Goal: Information Seeking & Learning: Learn about a topic

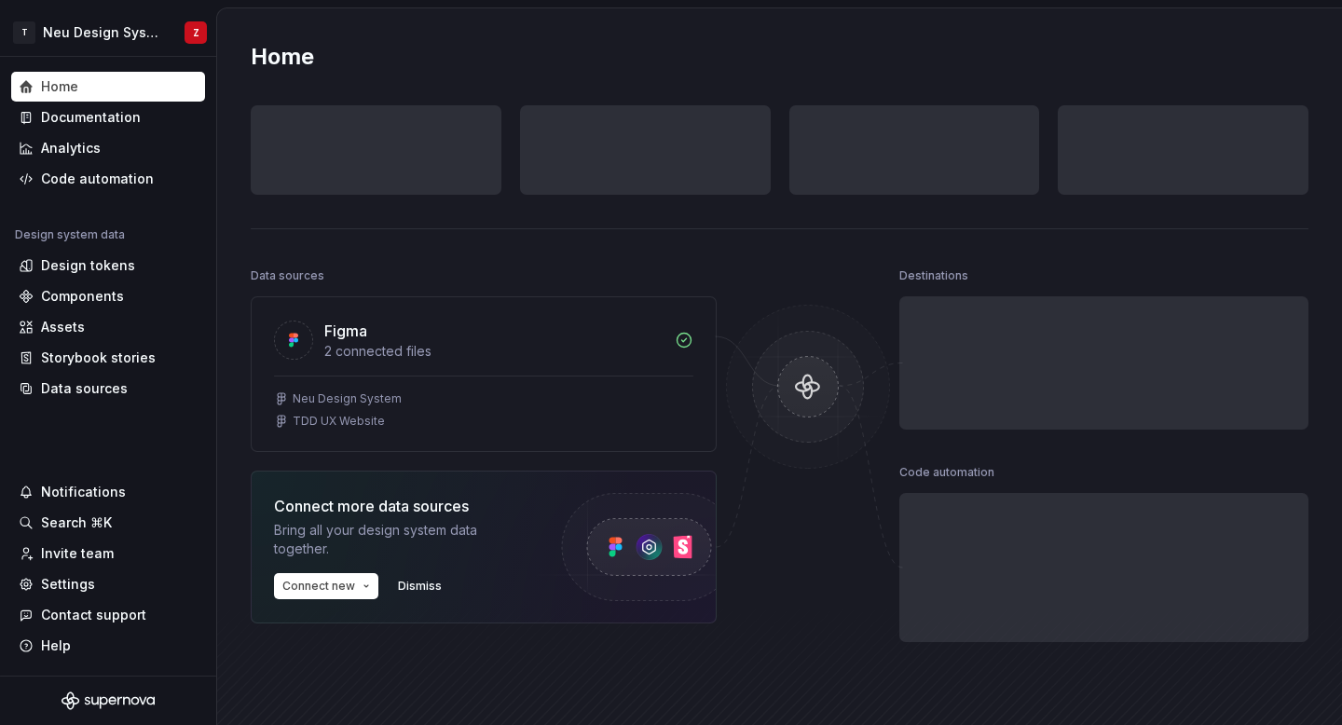
click at [251, 127] on div "Design tokens 0 Components 0 0 Assets 0 Docs pages 0" at bounding box center [780, 149] width 1058 height 89
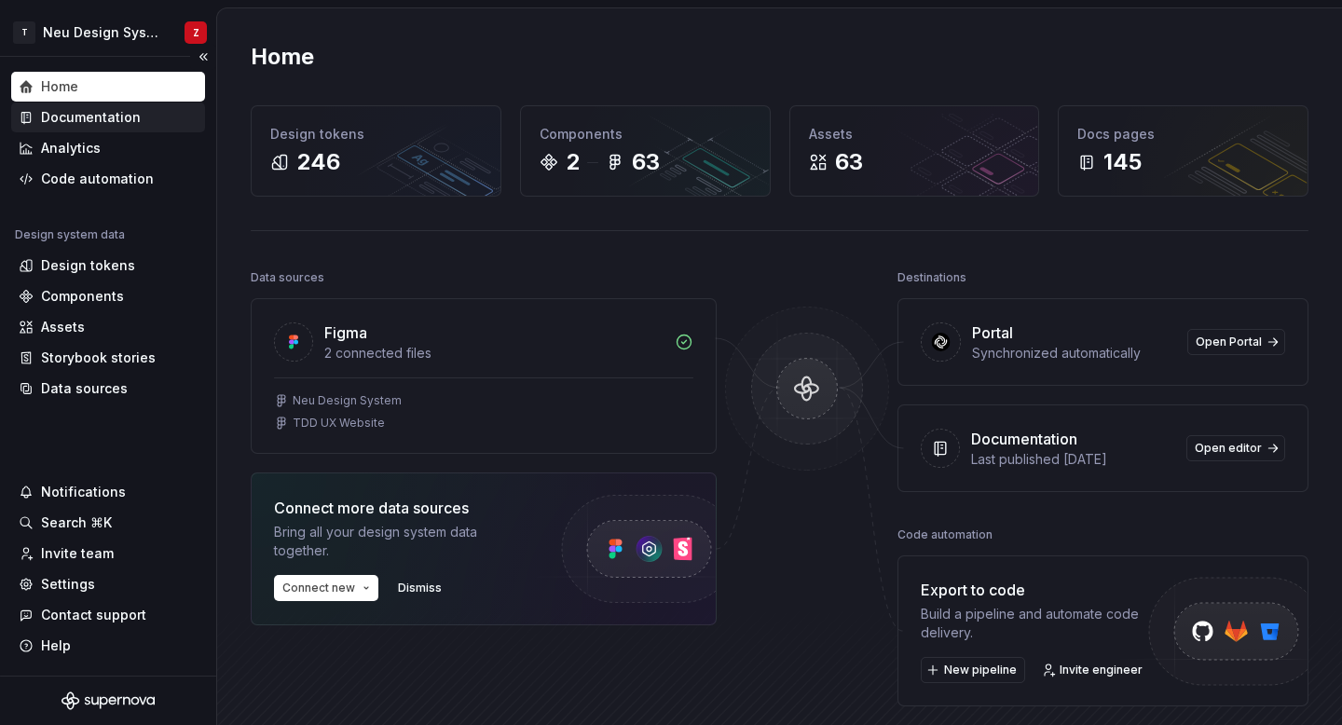
click at [121, 116] on div "Documentation" at bounding box center [91, 117] width 100 height 19
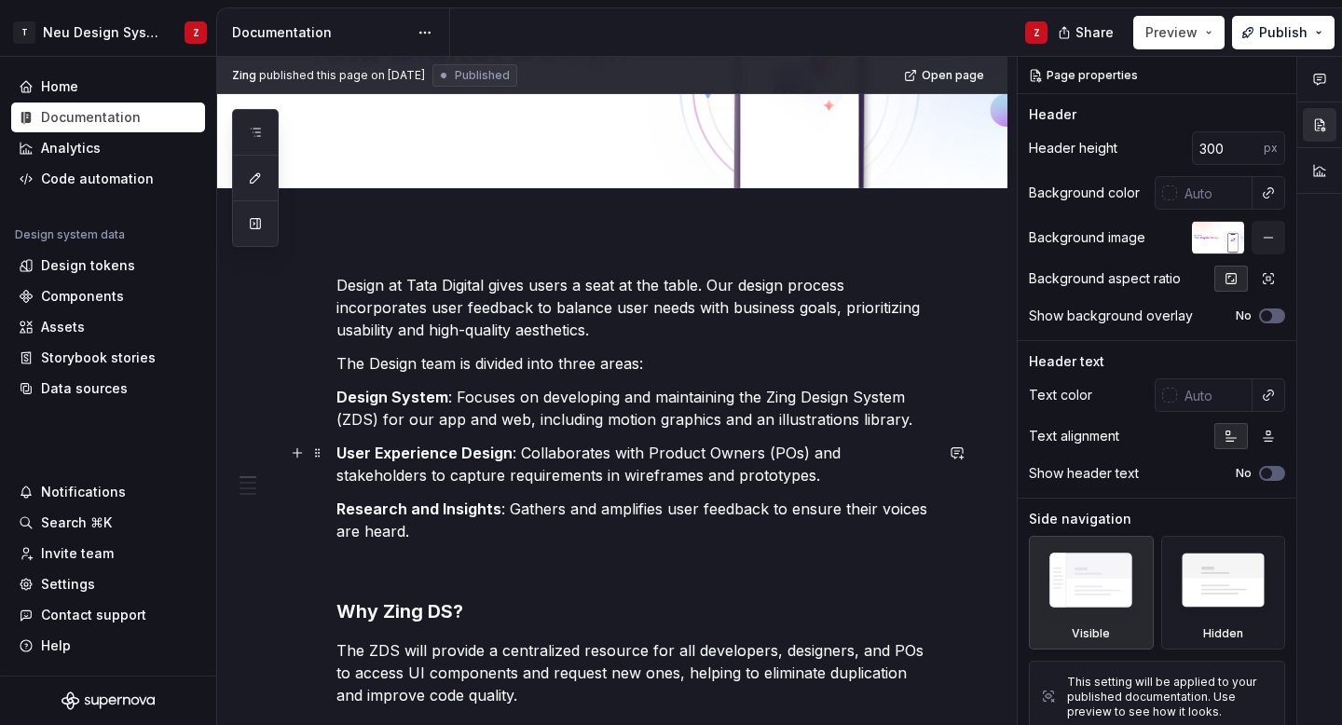
scroll to position [187, 0]
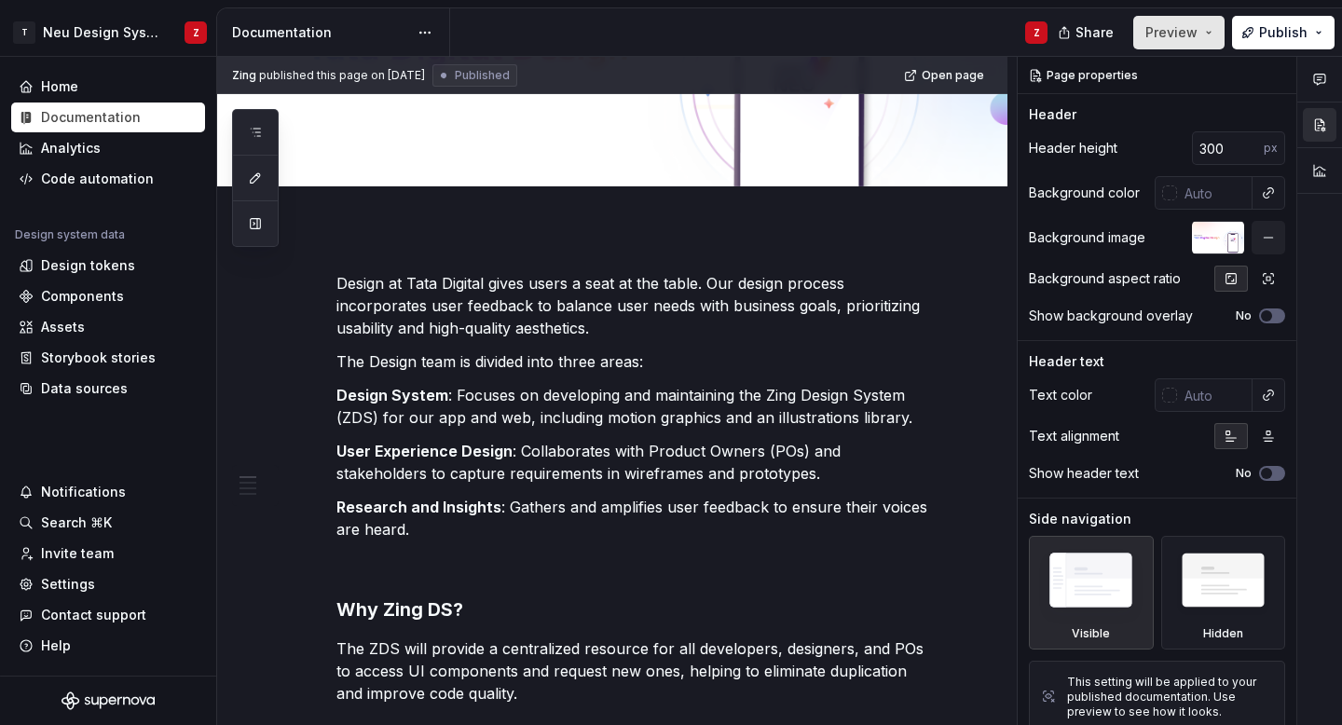
click at [1211, 43] on button "Preview" at bounding box center [1178, 33] width 91 height 34
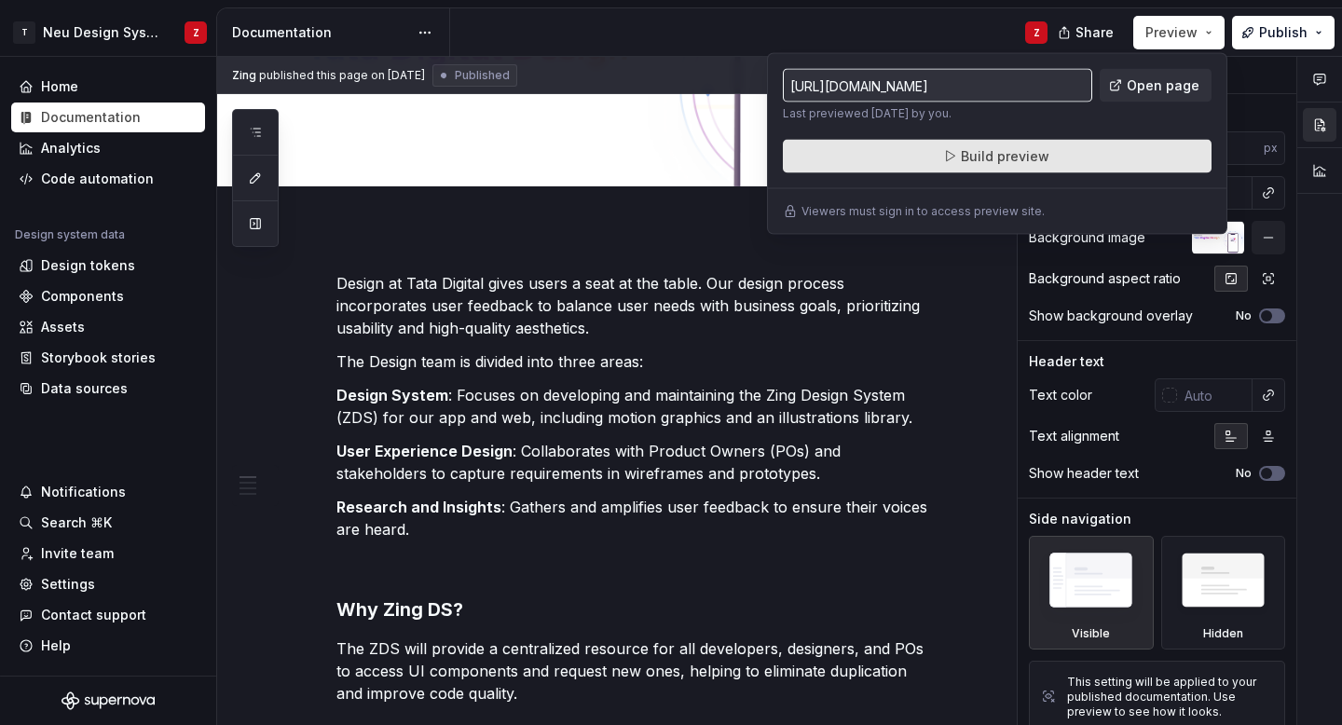
click at [1096, 163] on button "Build preview" at bounding box center [997, 157] width 429 height 34
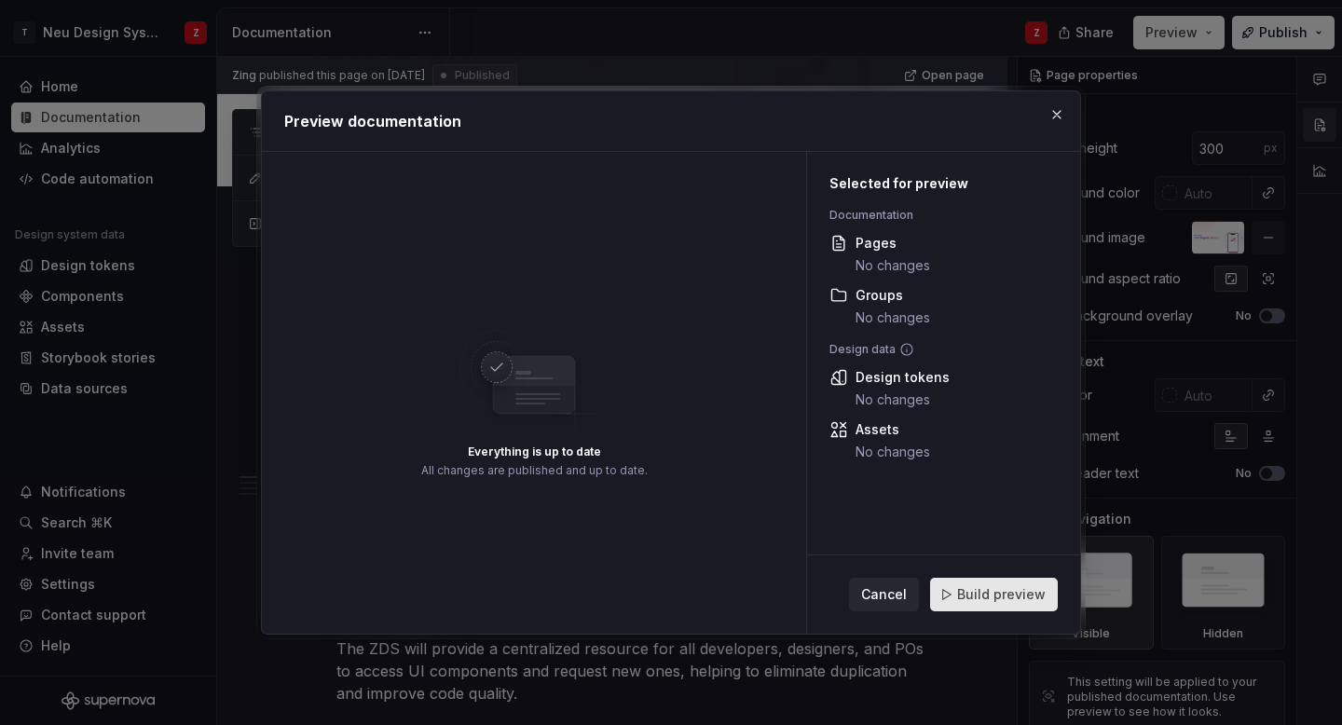
click at [1034, 587] on span "Build preview" at bounding box center [1001, 594] width 89 height 19
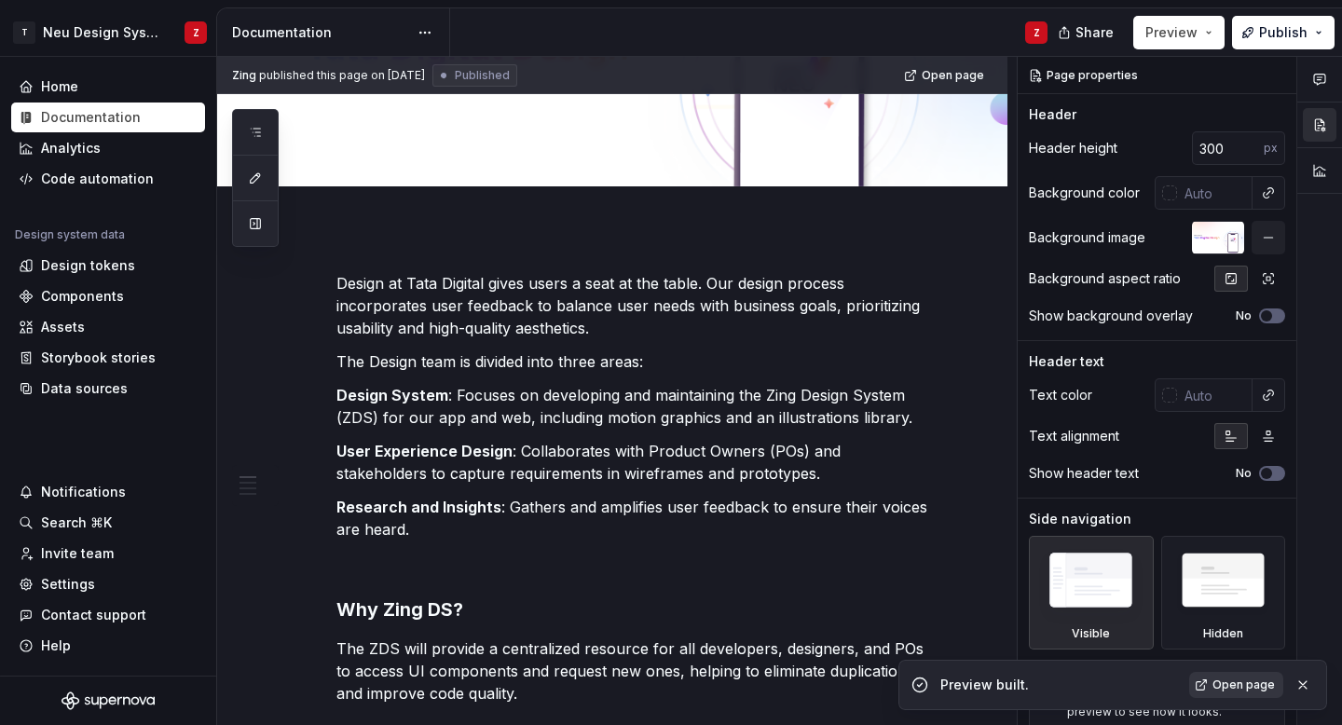
click at [1245, 682] on span "Open page" at bounding box center [1244, 685] width 62 height 15
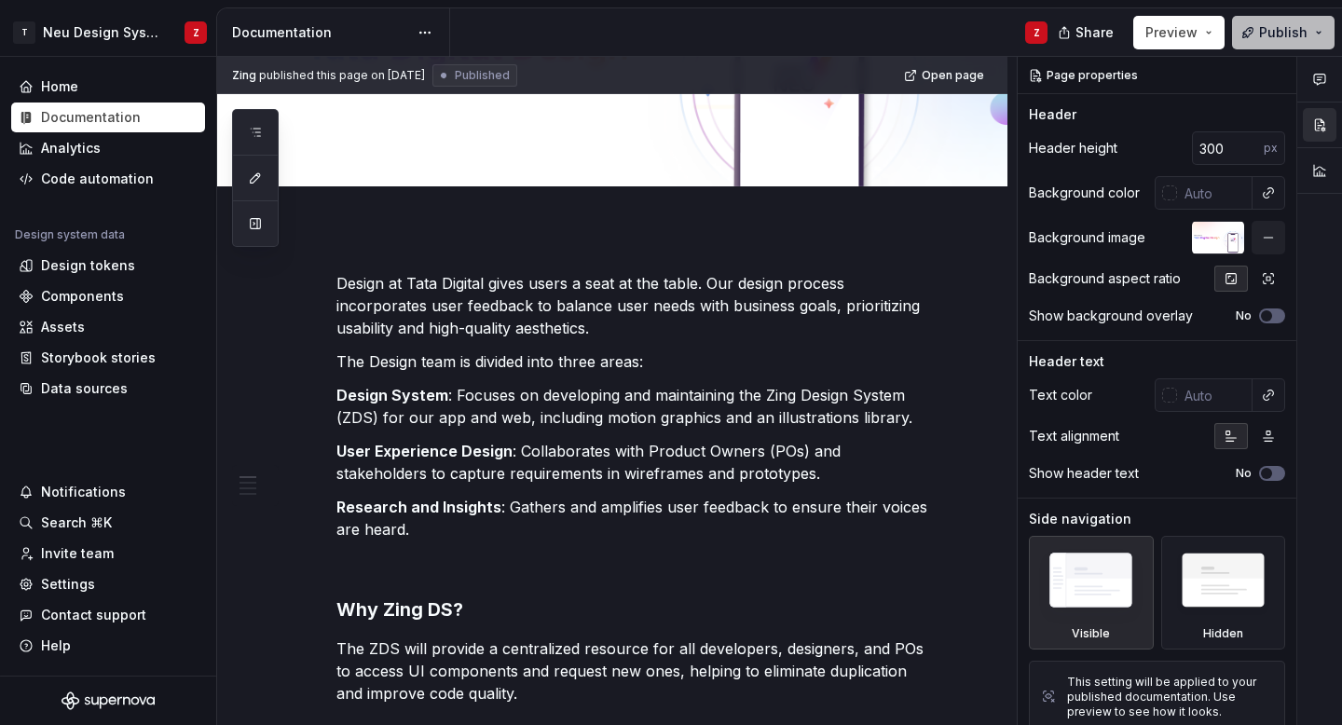
click at [1310, 36] on button "Publish" at bounding box center [1283, 33] width 103 height 34
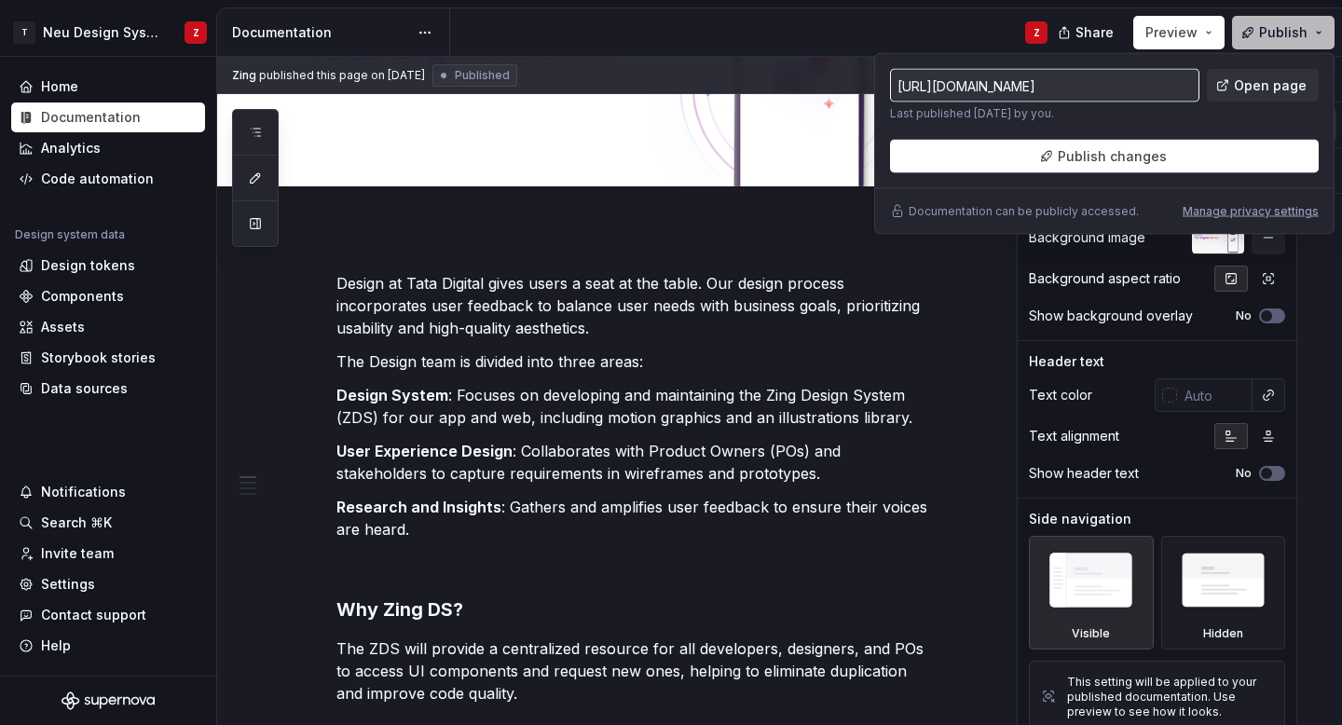
click at [1318, 37] on button "Publish" at bounding box center [1283, 33] width 103 height 34
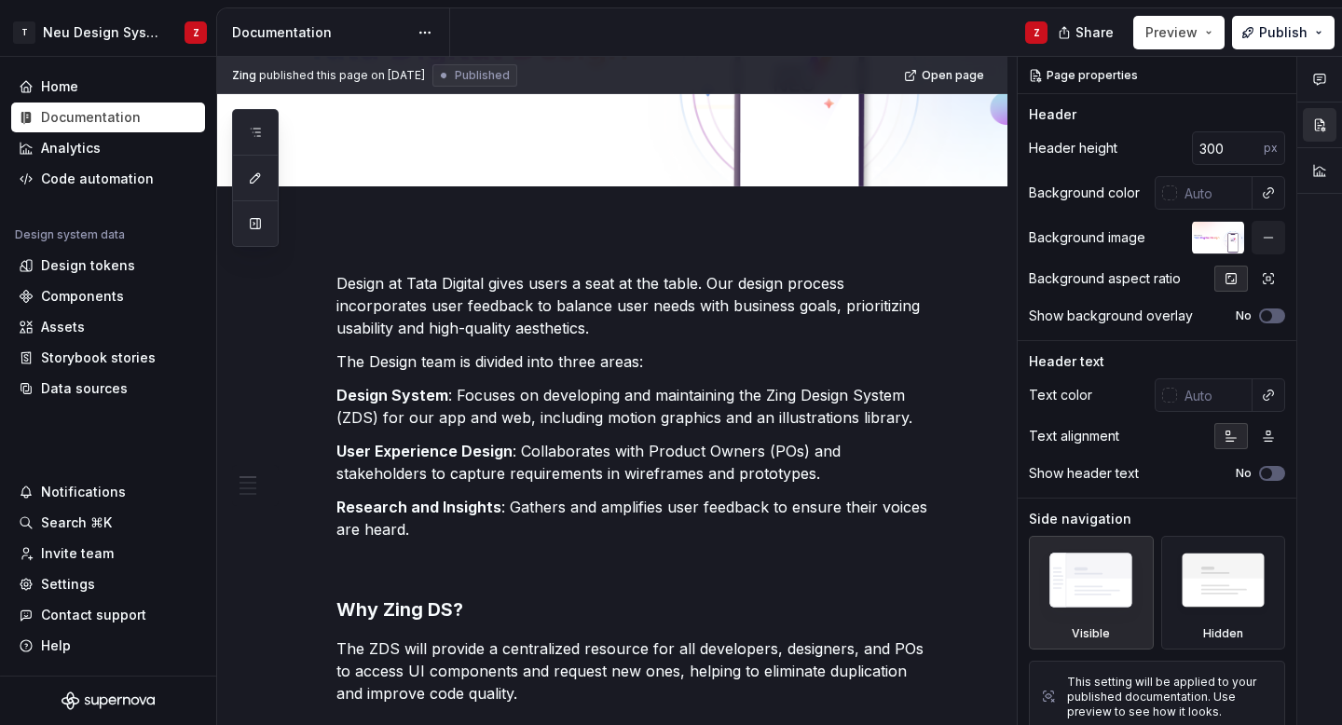
scroll to position [0, 0]
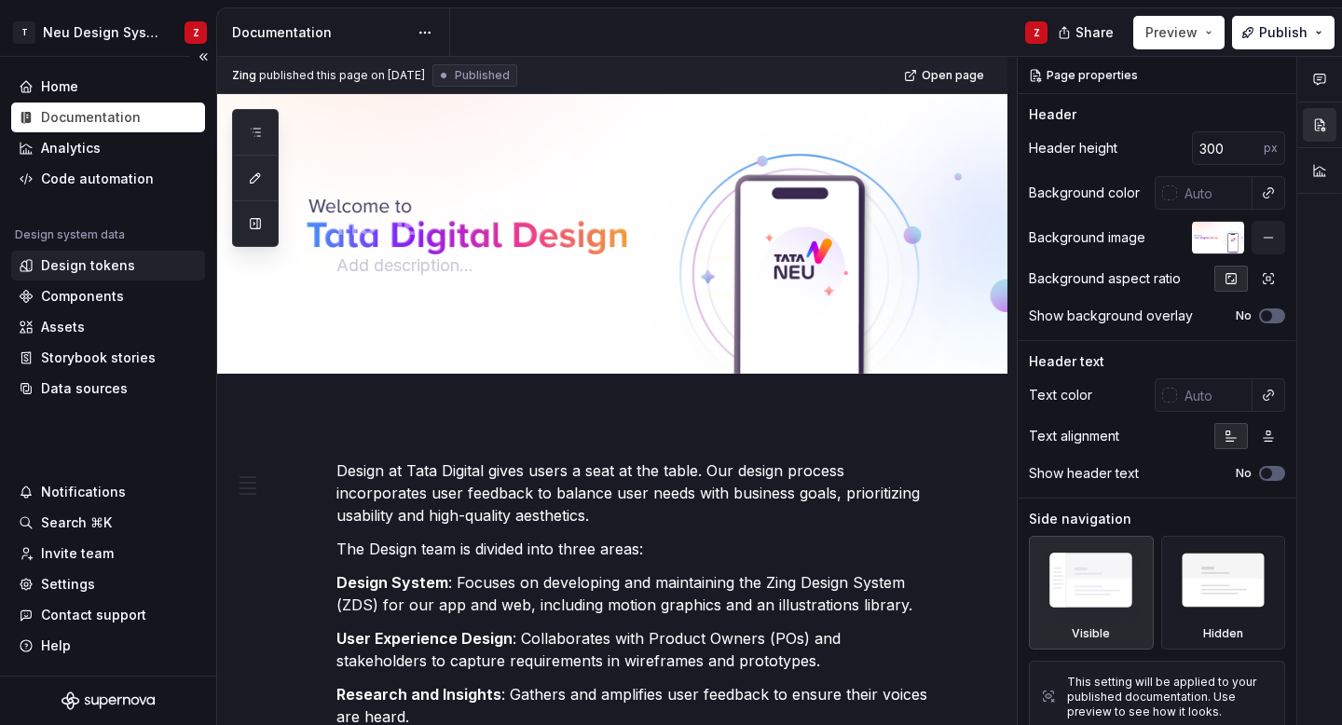
click at [102, 269] on div "Design tokens" at bounding box center [88, 265] width 94 height 19
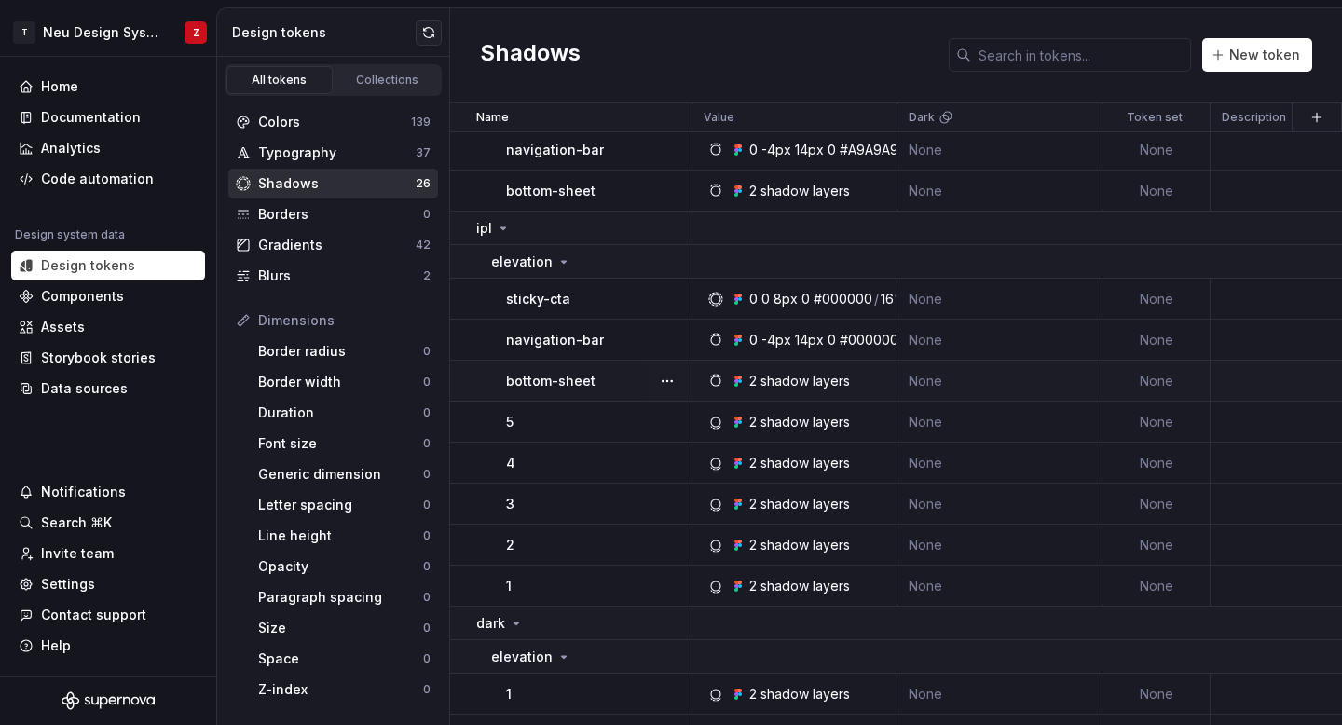
scroll to position [675, 0]
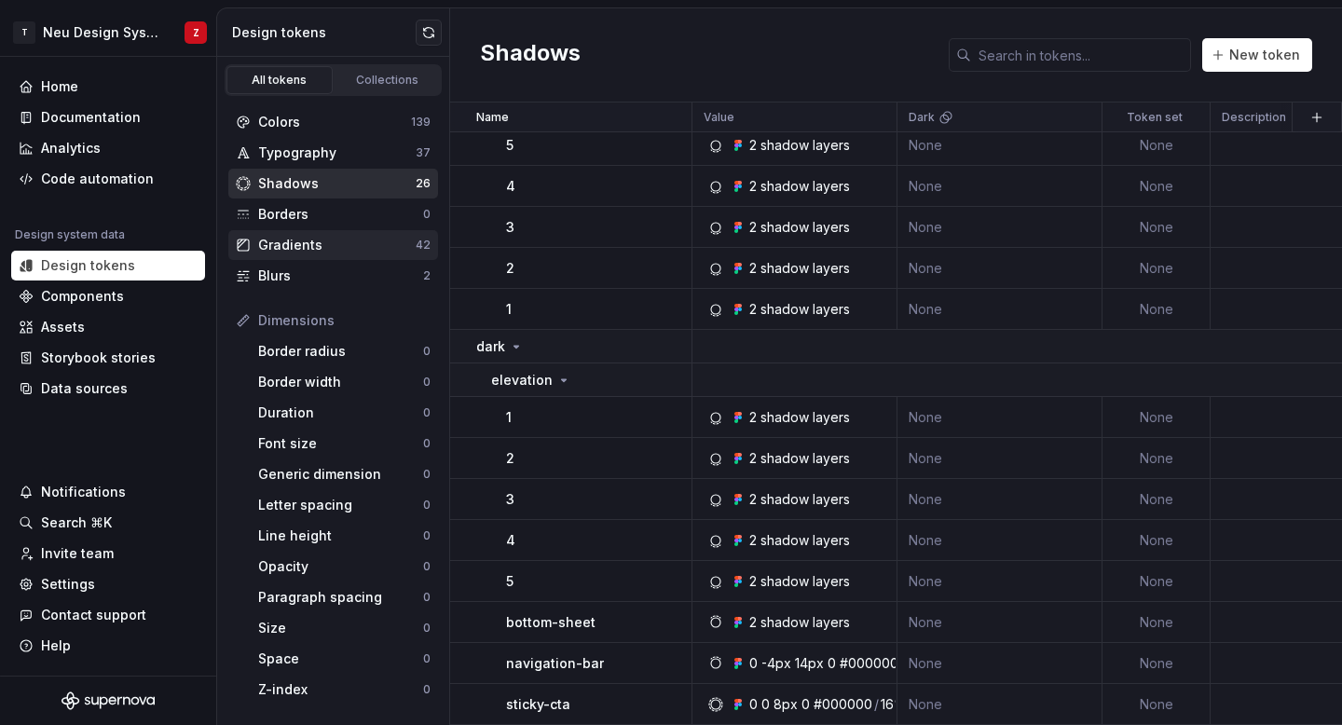
click at [301, 239] on div "Gradients" at bounding box center [337, 245] width 158 height 19
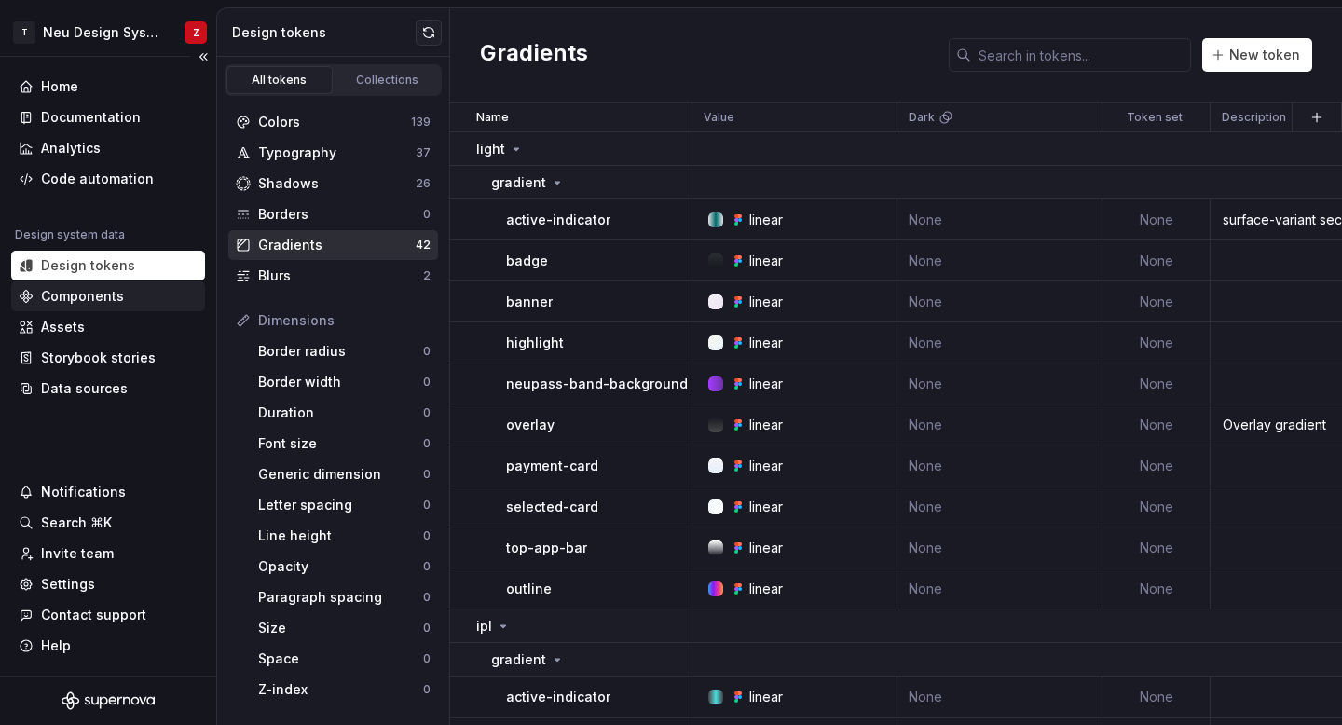
click at [73, 305] on div "Components" at bounding box center [82, 296] width 83 height 19
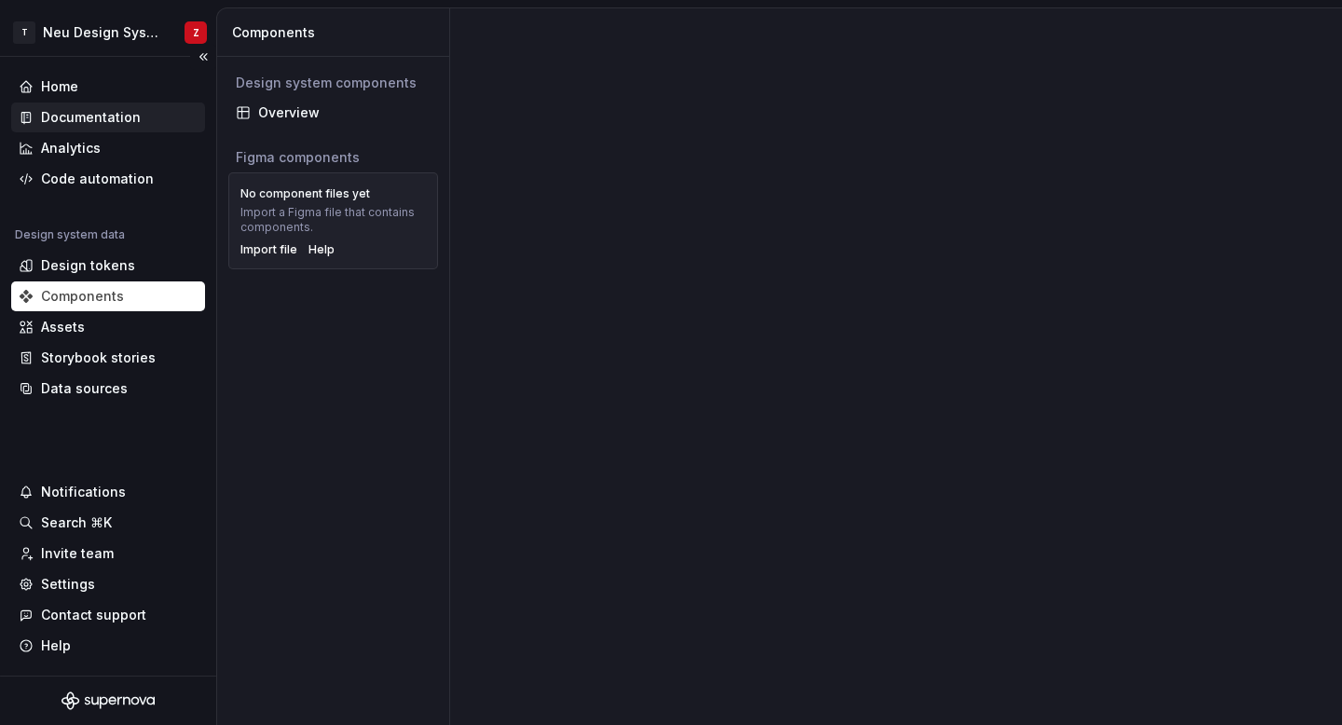
click at [116, 125] on div "Documentation" at bounding box center [91, 117] width 100 height 19
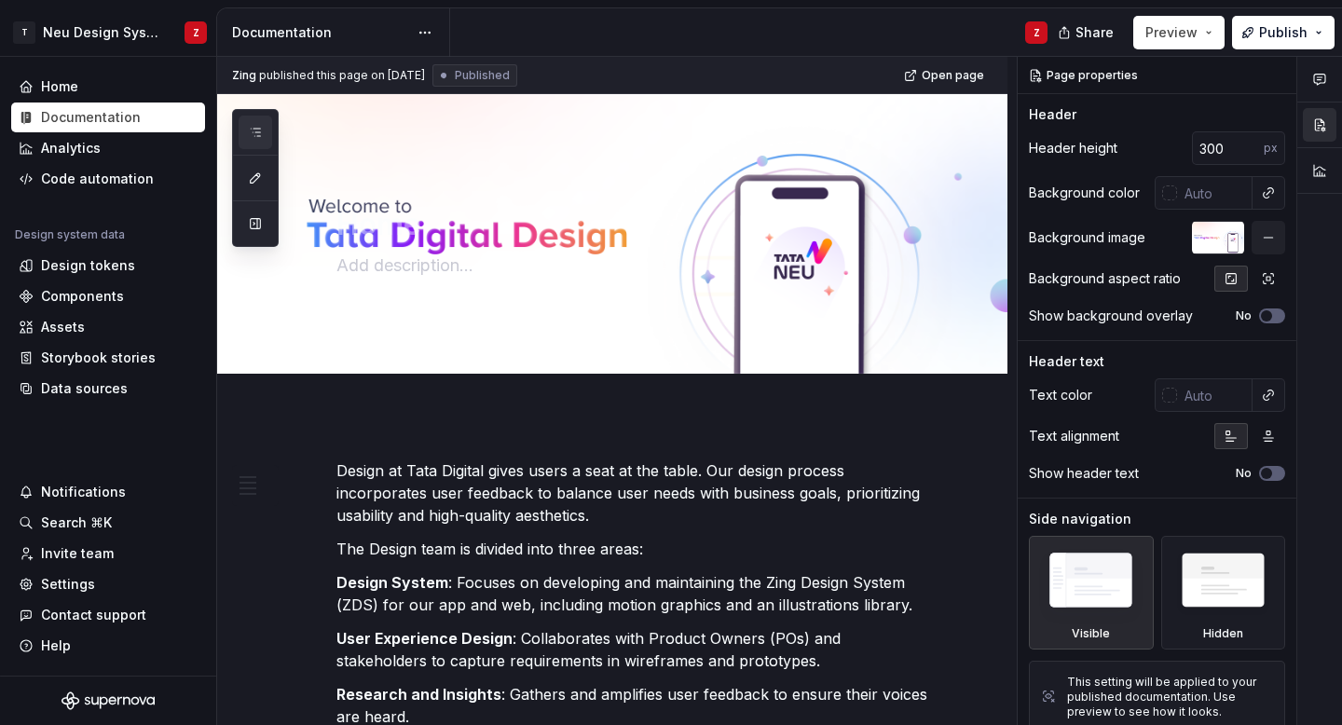
click at [262, 120] on button "button" at bounding box center [256, 133] width 34 height 34
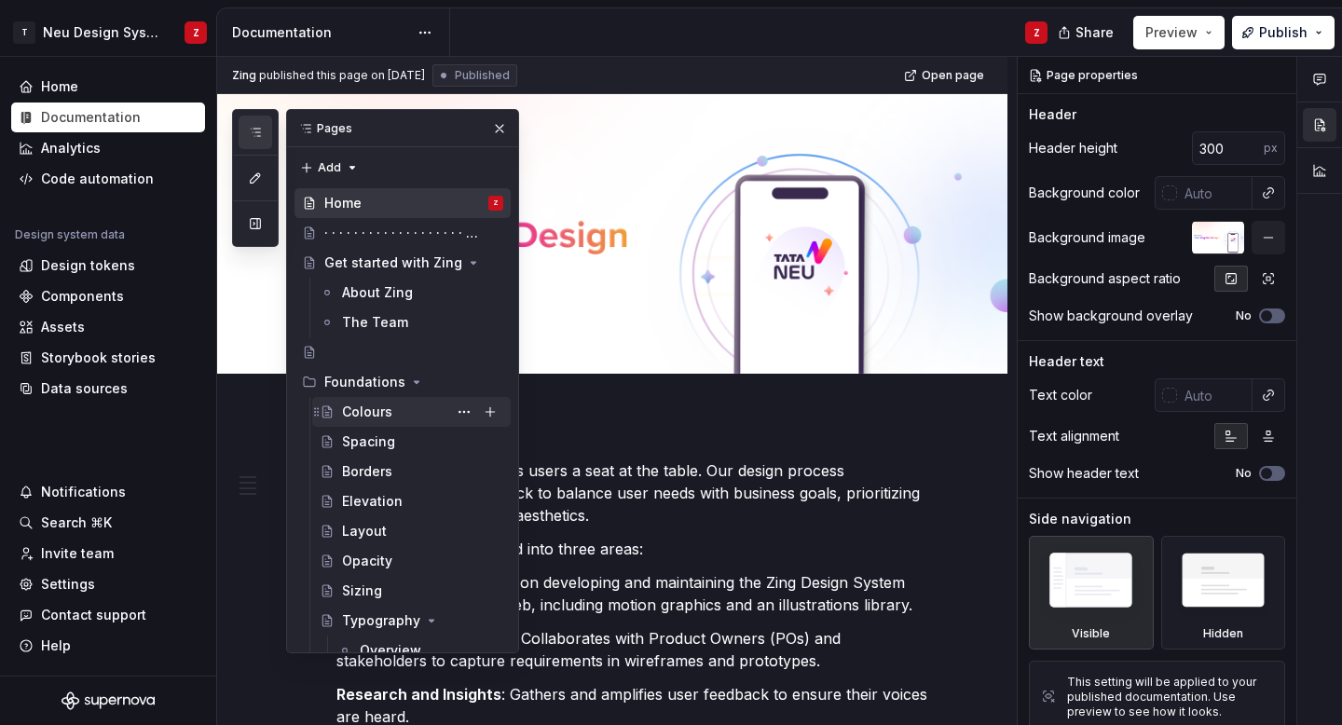
click at [416, 411] on div "Colours" at bounding box center [422, 412] width 161 height 26
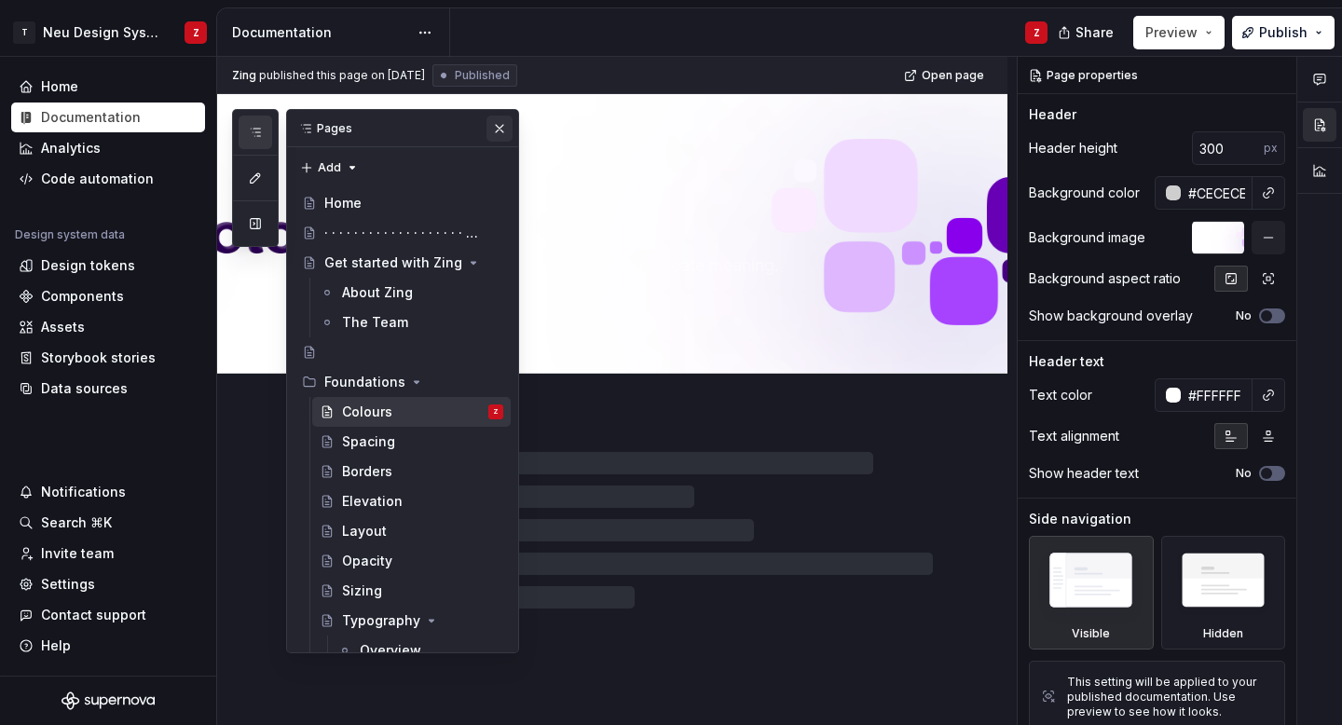
click at [501, 121] on button "button" at bounding box center [500, 129] width 26 height 26
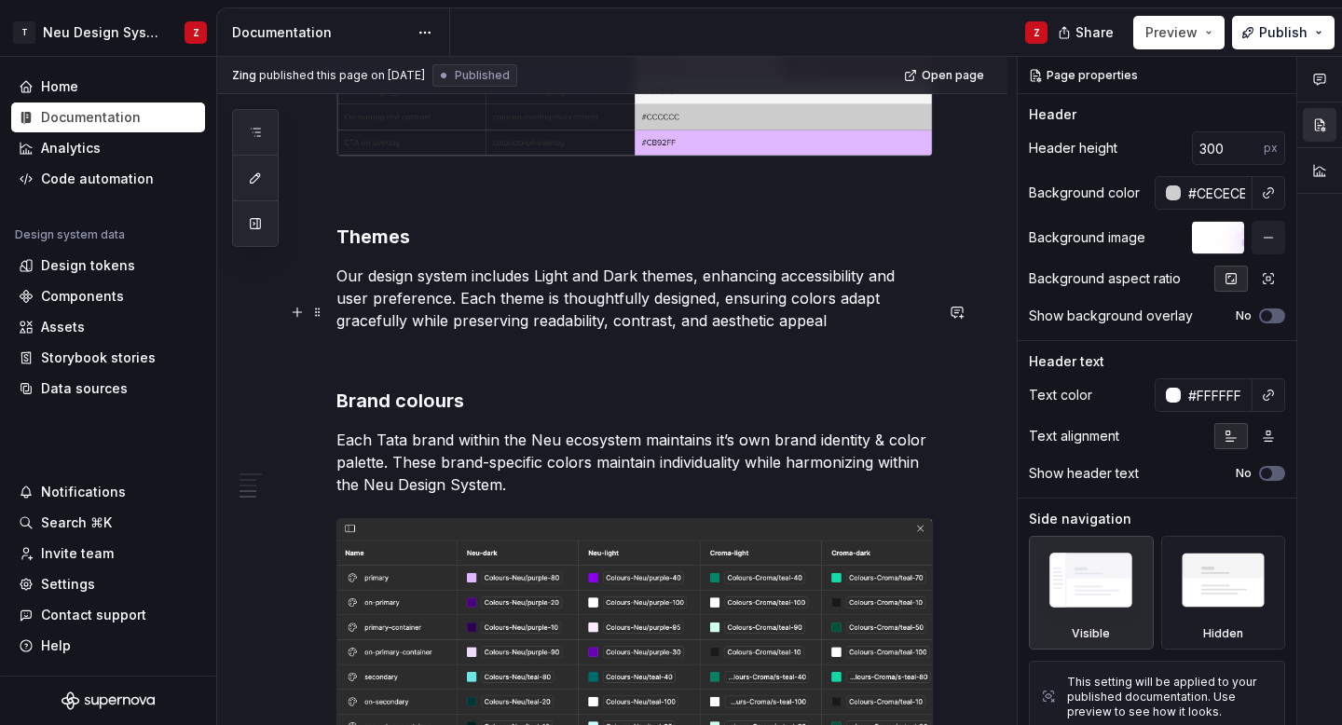
scroll to position [3251, 0]
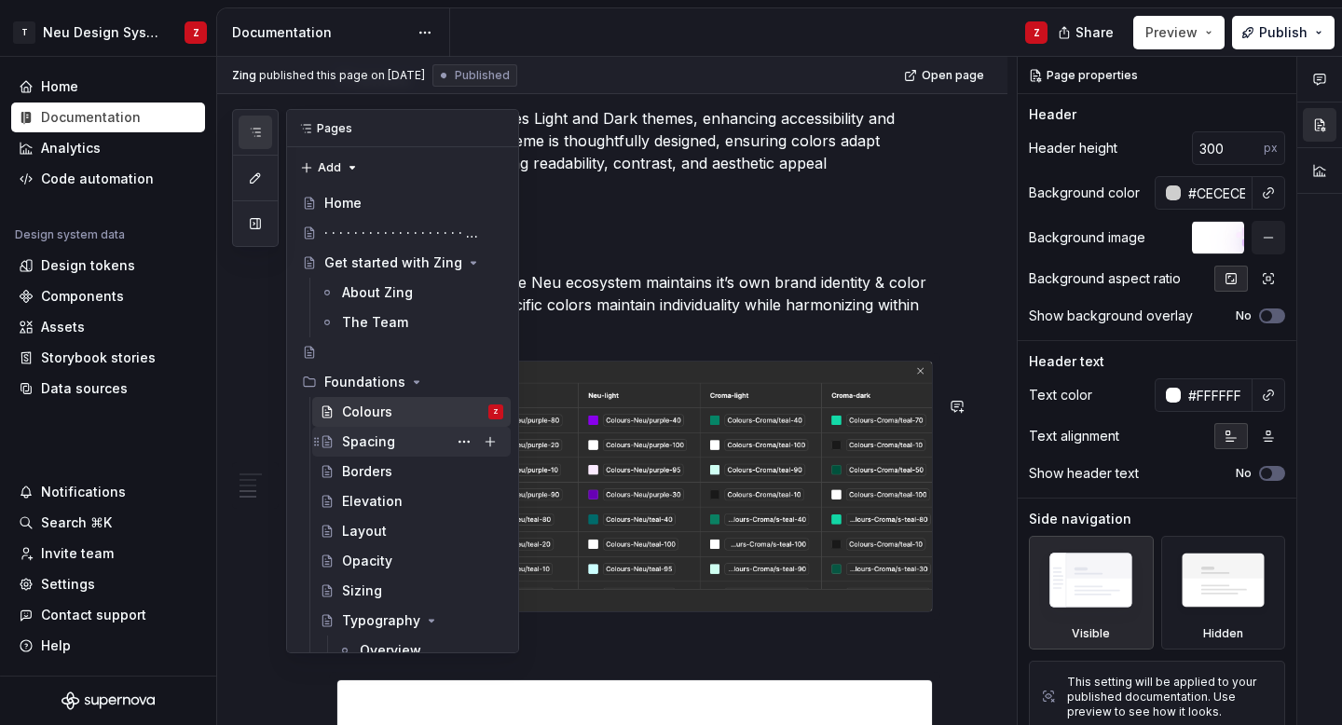
click at [369, 444] on div "Spacing" at bounding box center [368, 441] width 53 height 19
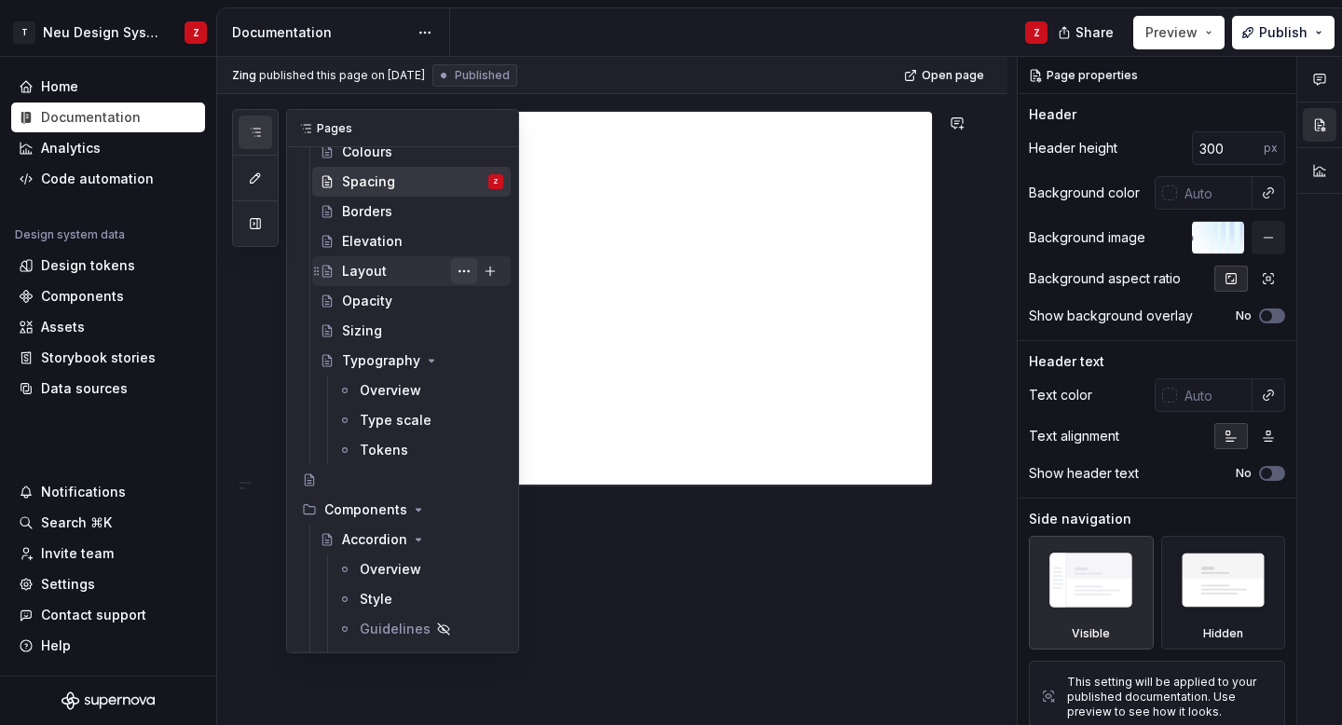
scroll to position [276, 0]
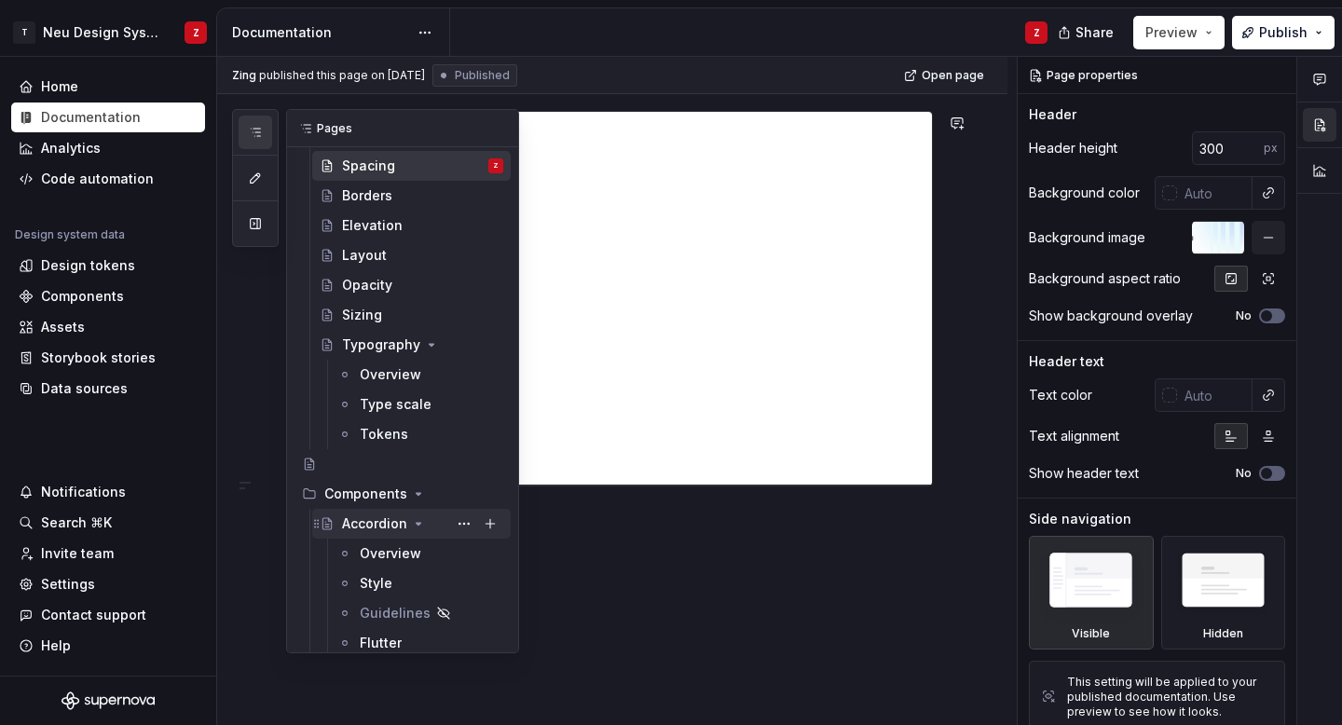
click at [392, 525] on div "Accordion" at bounding box center [374, 524] width 65 height 19
click at [389, 553] on div "Overview" at bounding box center [391, 553] width 62 height 19
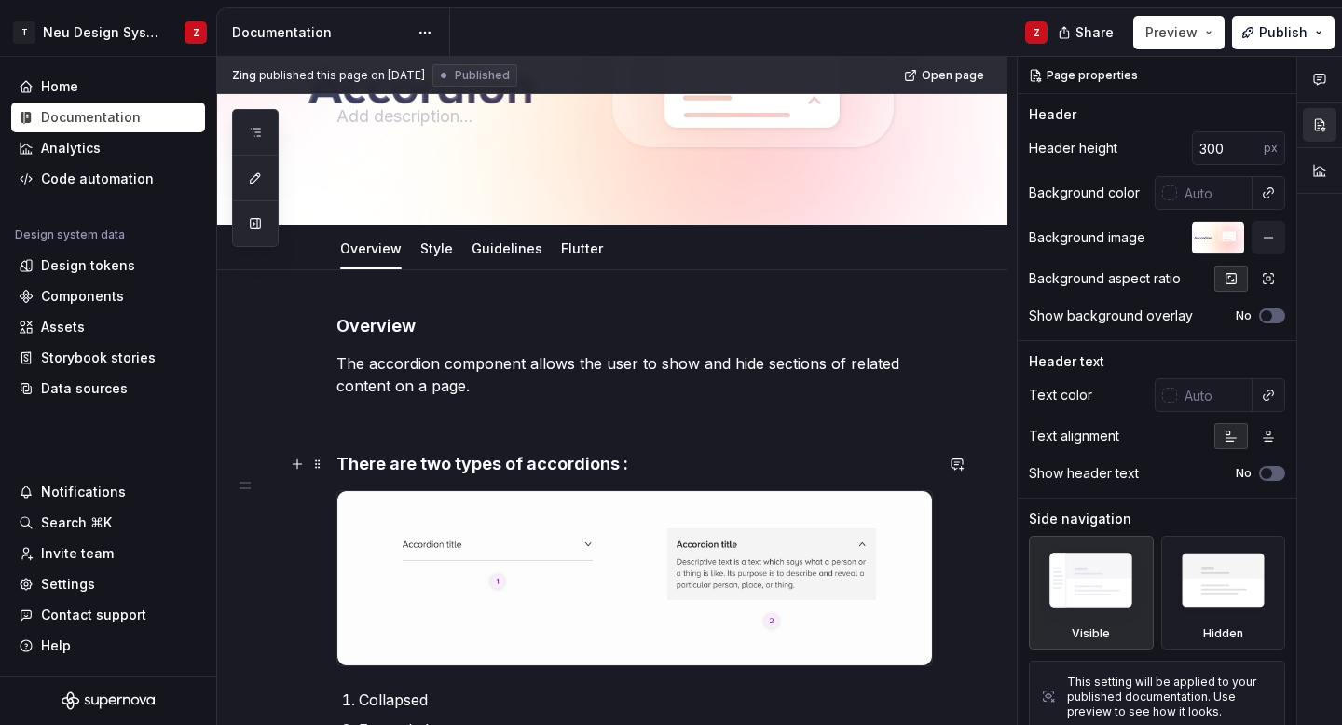
scroll to position [92, 0]
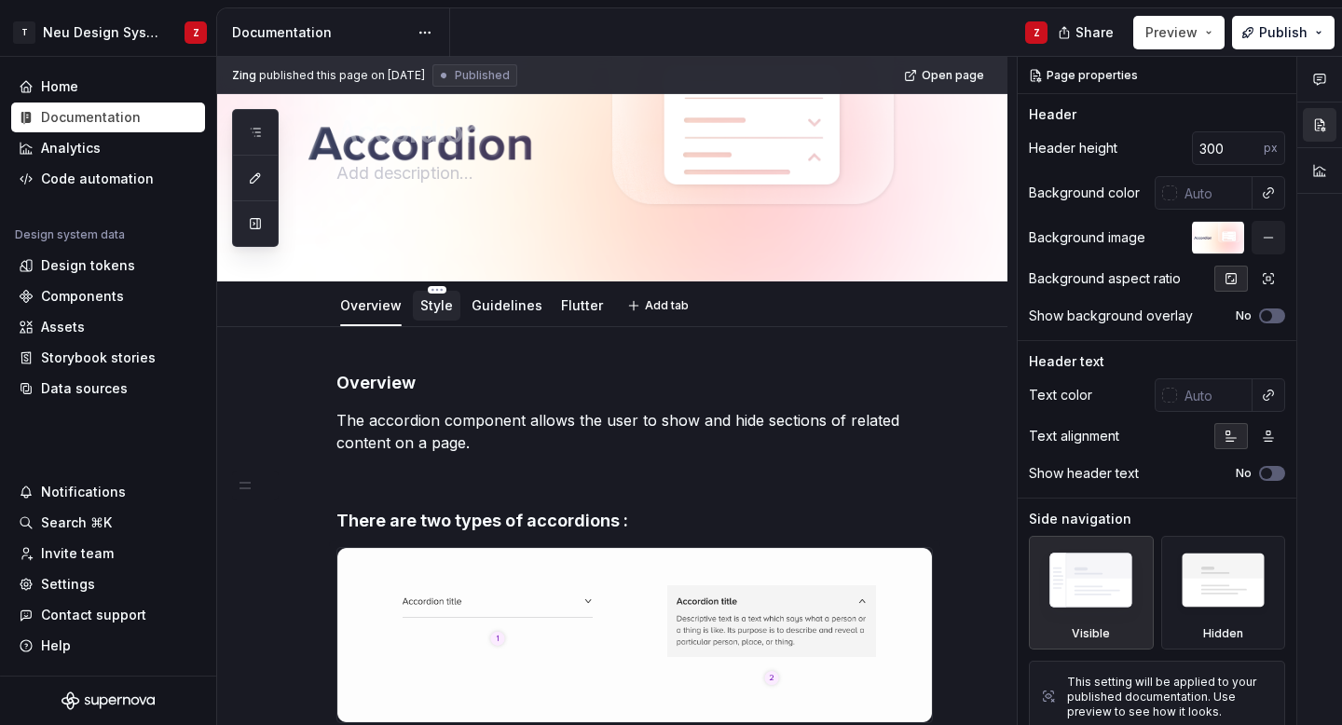
click at [448, 319] on div "Style" at bounding box center [437, 306] width 48 height 30
click at [503, 419] on p "The accordion component allows the user to show and hide sections of related co…" at bounding box center [634, 431] width 597 height 45
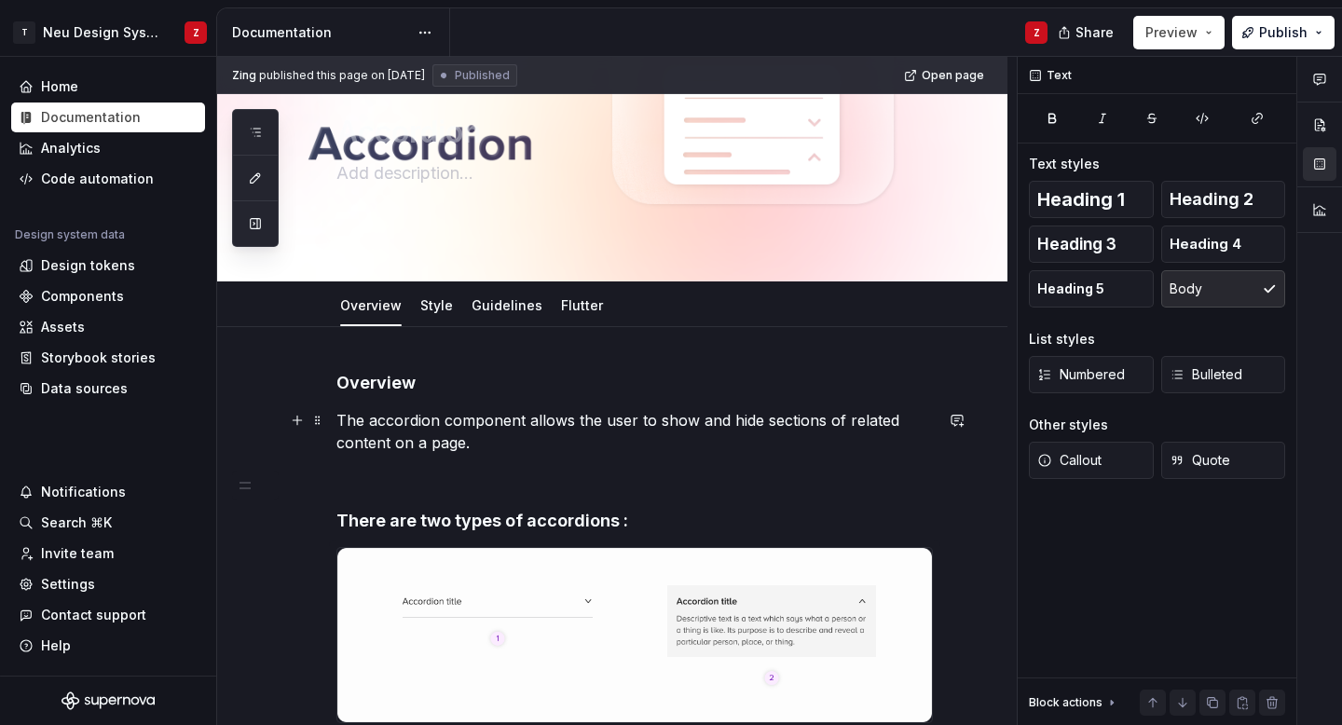
click at [489, 446] on p "The accordion component allows the user to show and hide sections of related co…" at bounding box center [634, 431] width 597 height 45
click at [455, 317] on div "Style" at bounding box center [437, 306] width 48 height 30
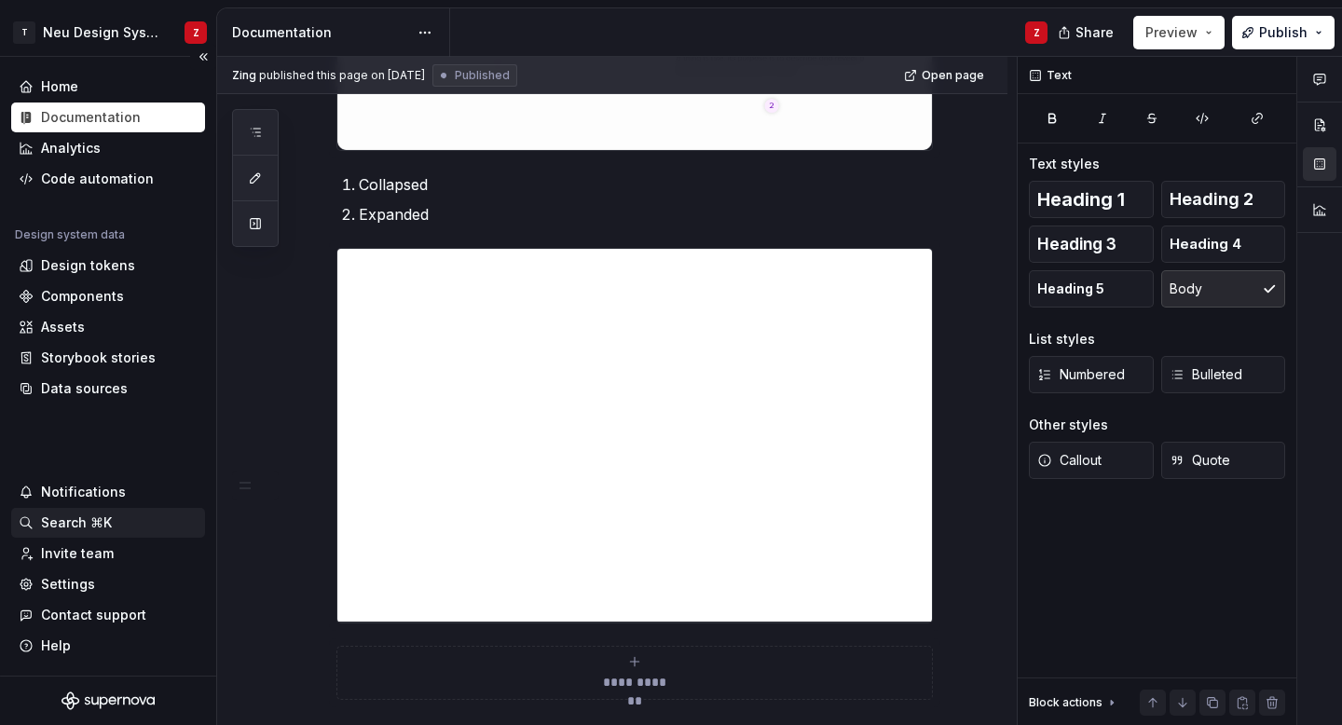
scroll to position [881, 0]
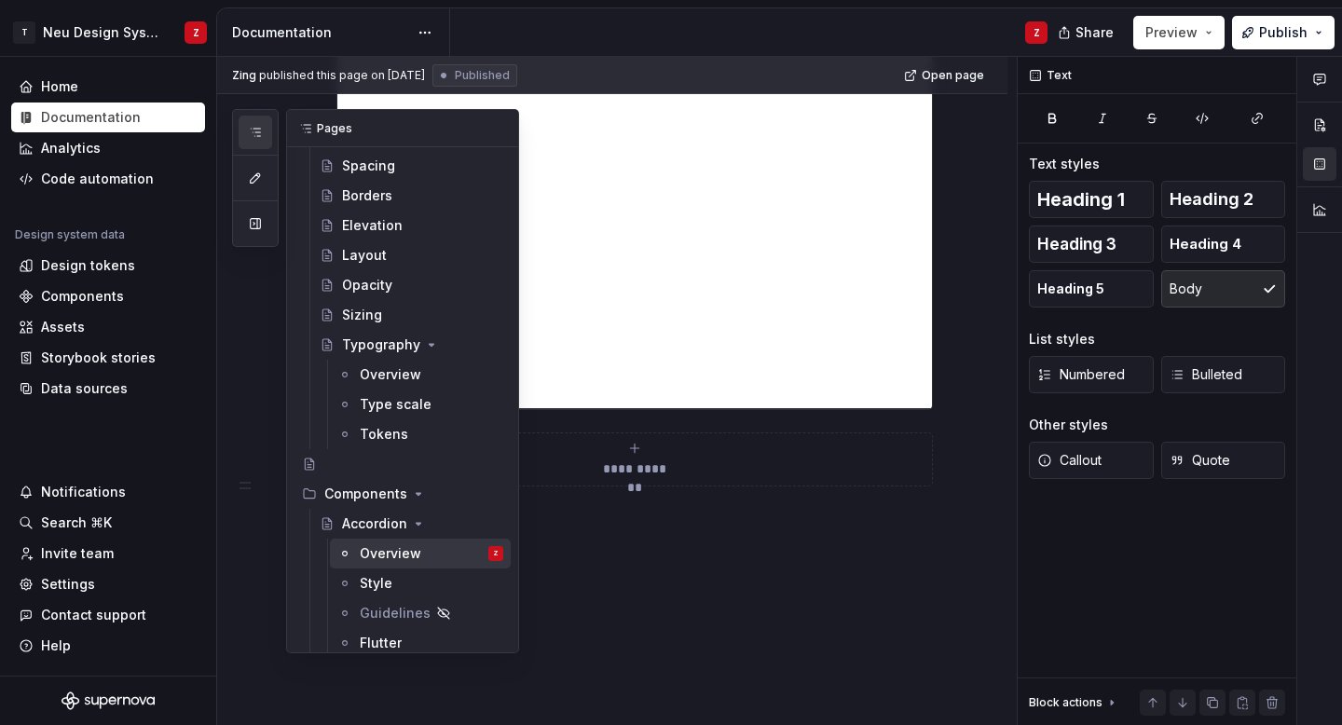
click at [255, 127] on icon "button" at bounding box center [255, 132] width 15 height 15
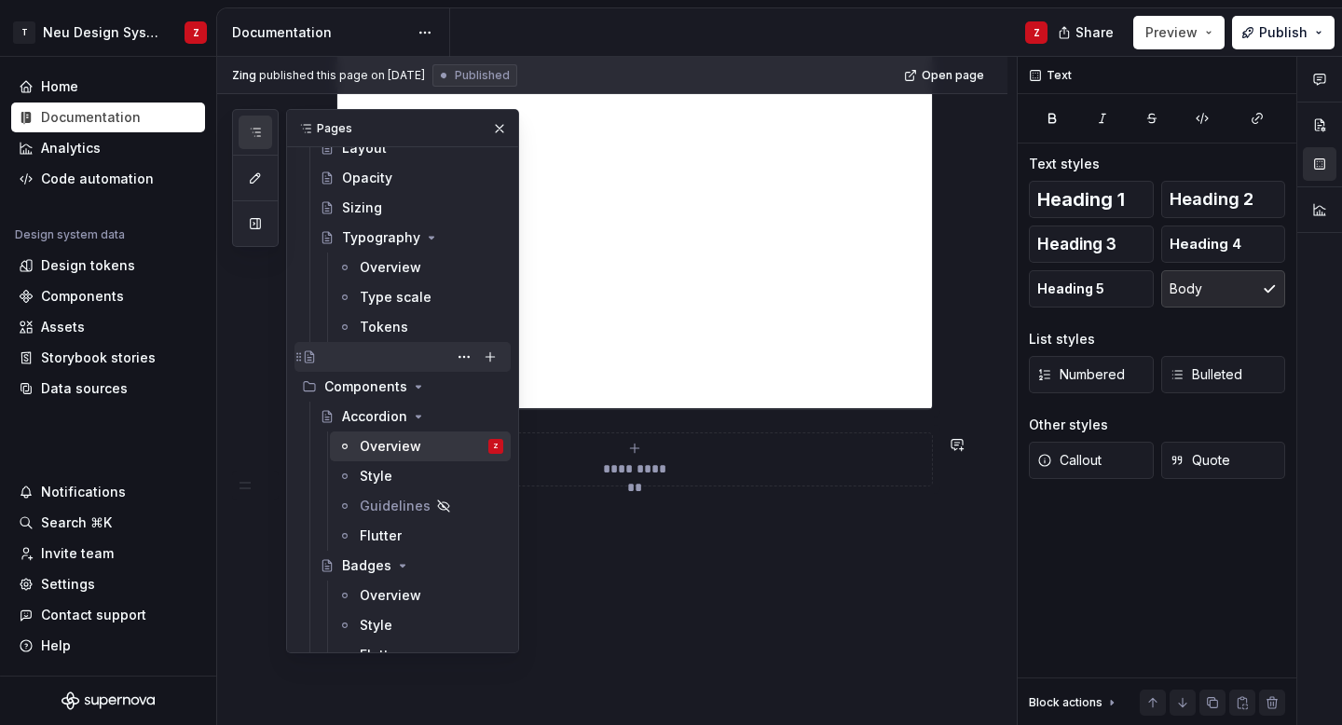
scroll to position [542, 0]
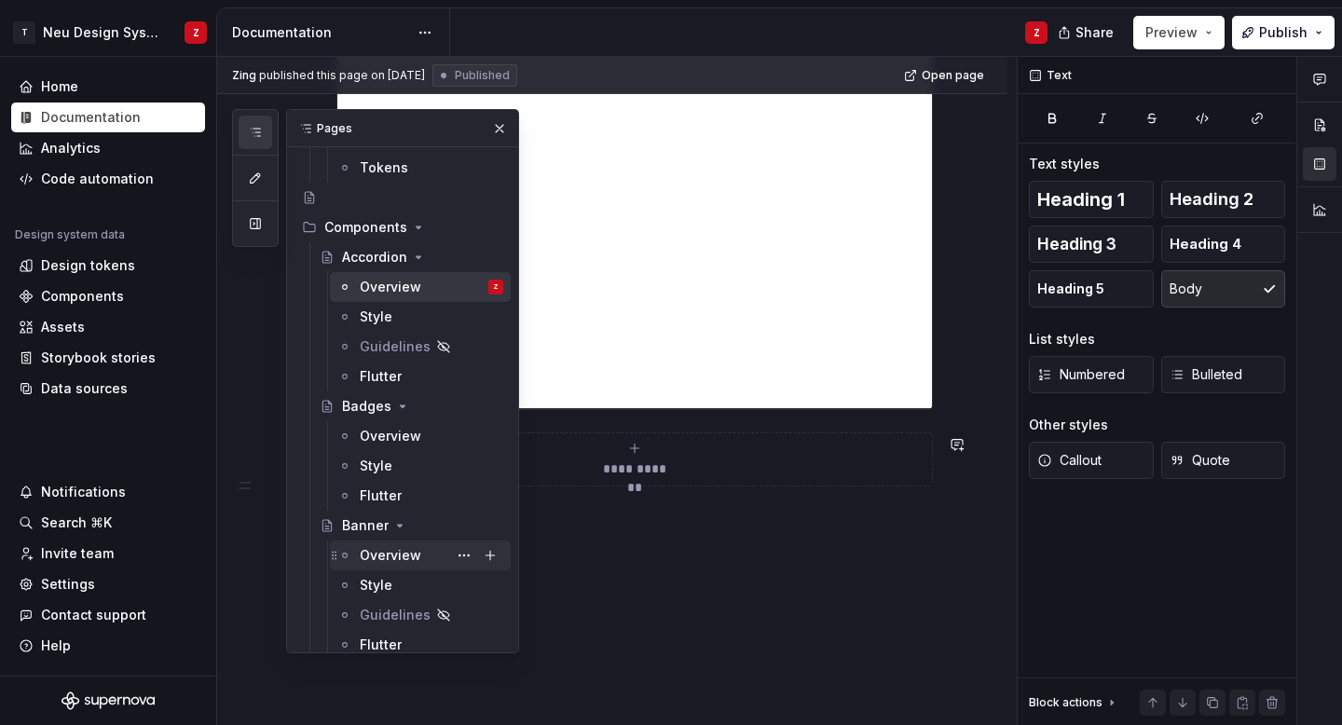
click at [404, 557] on div "Overview" at bounding box center [391, 555] width 62 height 19
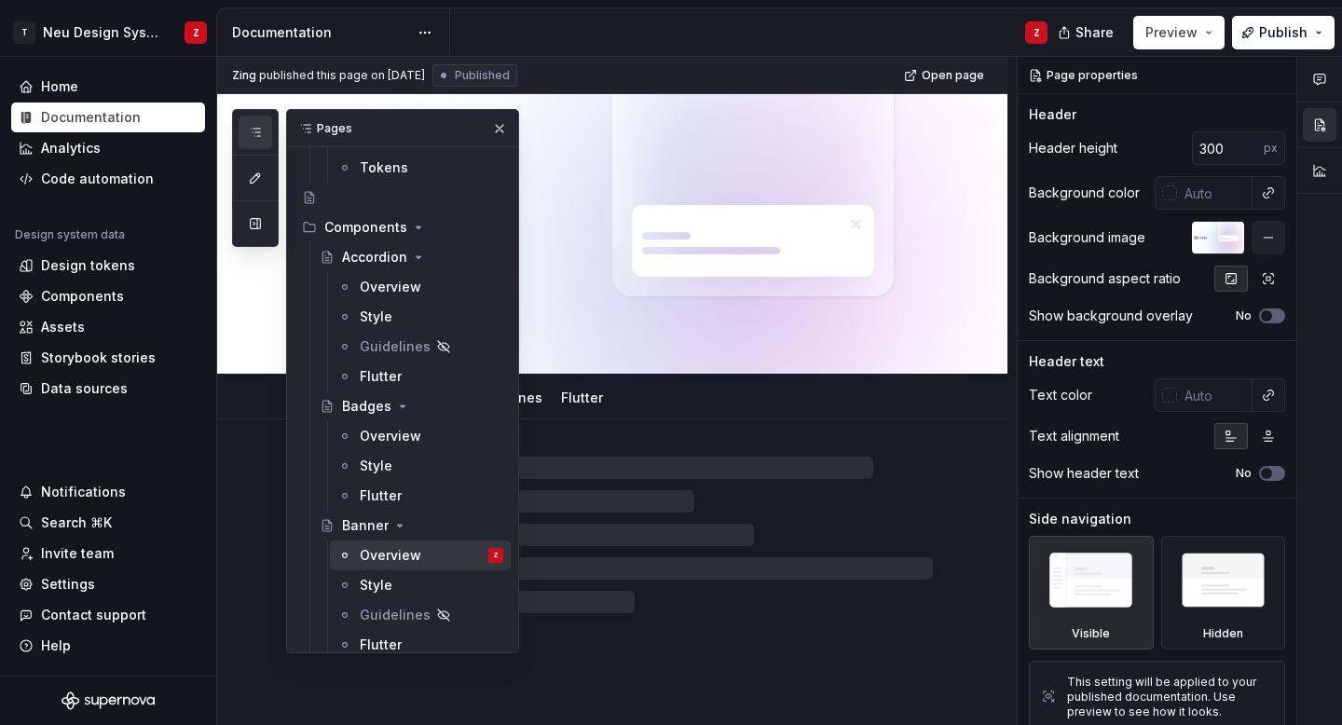
click at [611, 467] on div at bounding box center [634, 535] width 597 height 157
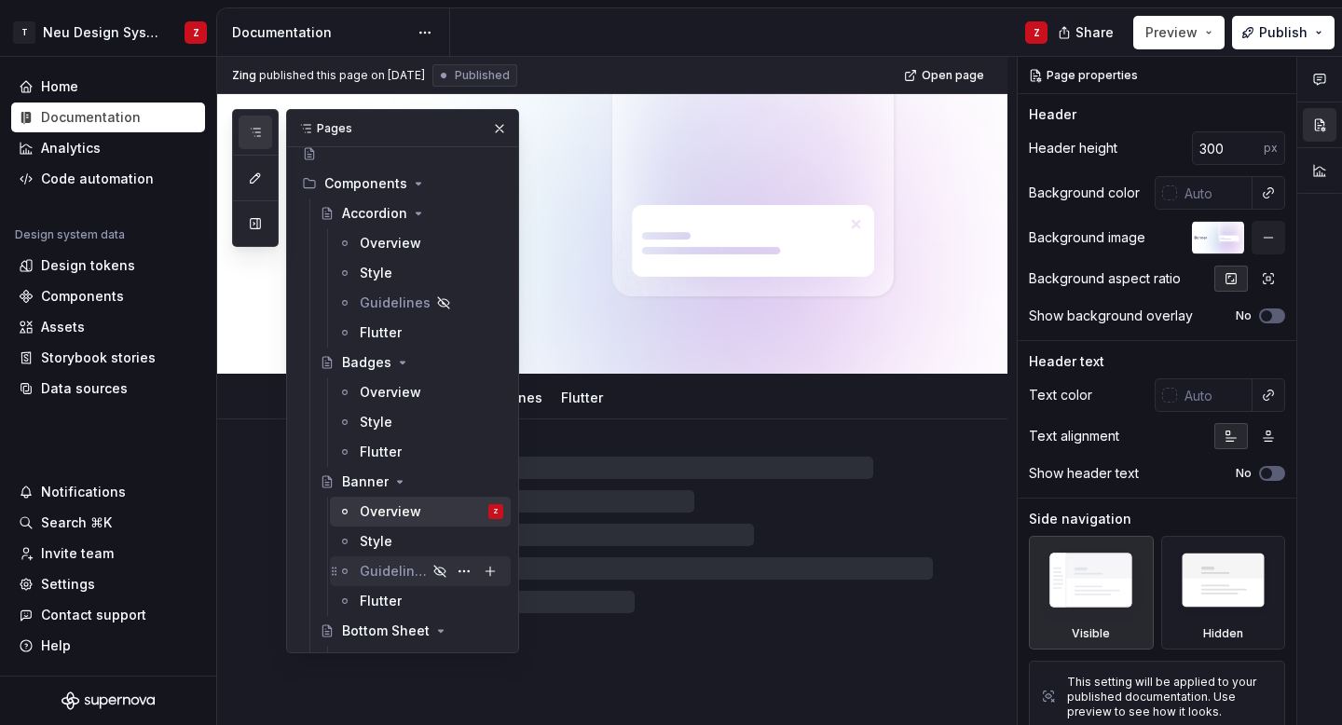
scroll to position [602, 0]
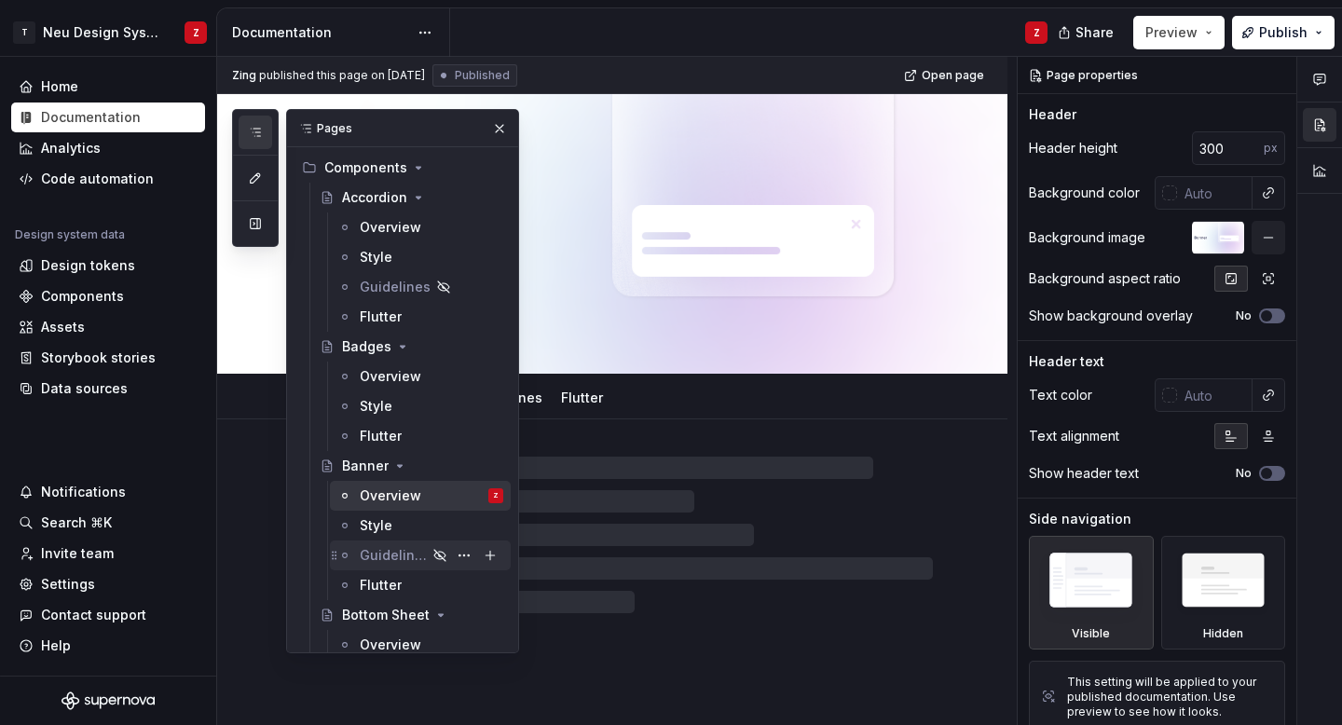
click at [401, 546] on div "Guidelines" at bounding box center [393, 555] width 67 height 19
click at [498, 125] on button "button" at bounding box center [500, 129] width 26 height 26
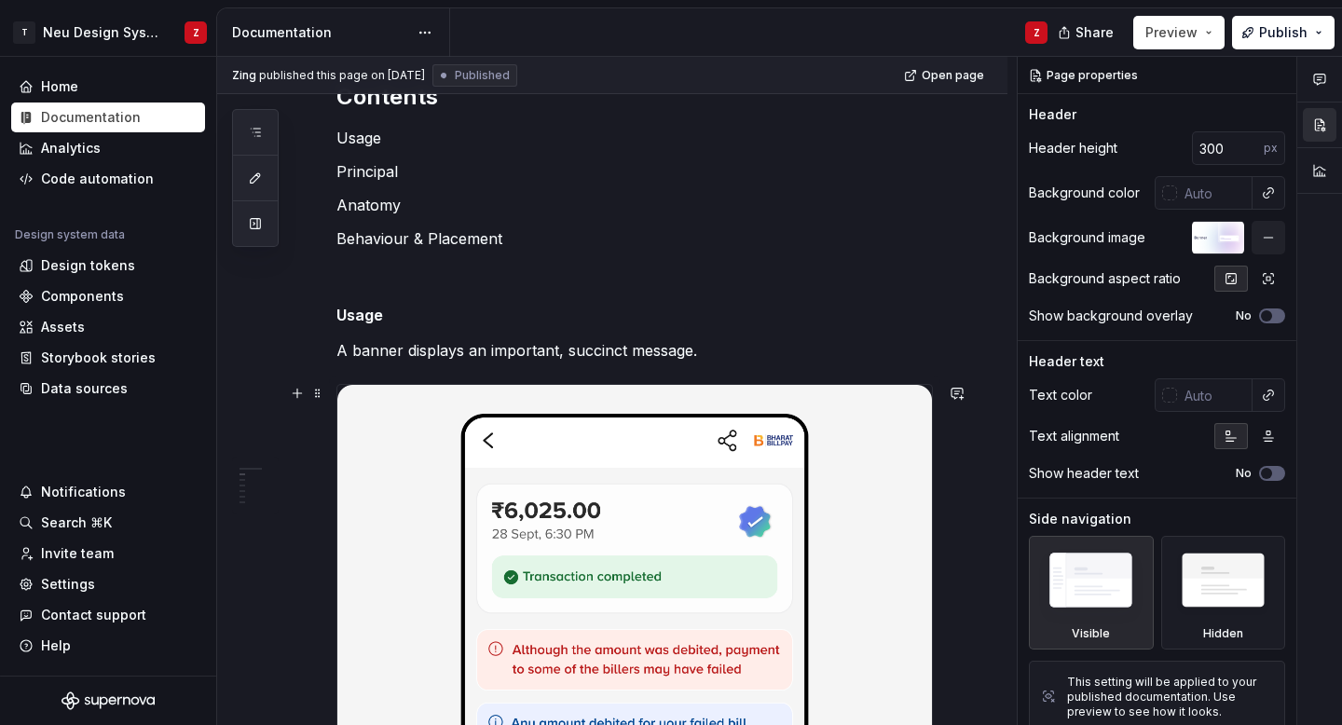
scroll to position [415, 0]
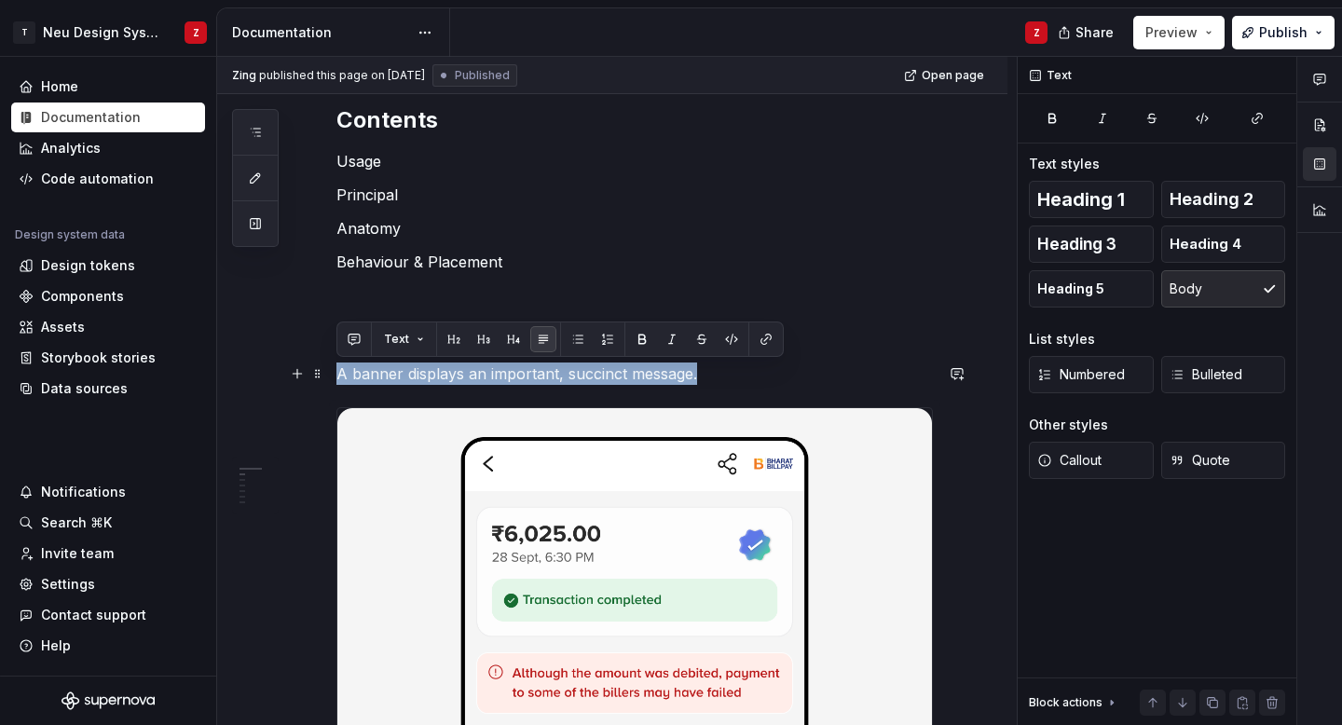
drag, startPoint x: 707, startPoint y: 374, endPoint x: 335, endPoint y: 364, distance: 372.9
click at [336, 365] on p "A banner displays an important, succinct message." at bounding box center [634, 374] width 597 height 22
copy p "A banner displays an important, succinct message."
click at [808, 253] on p "Behaviour & Placement" at bounding box center [634, 262] width 597 height 22
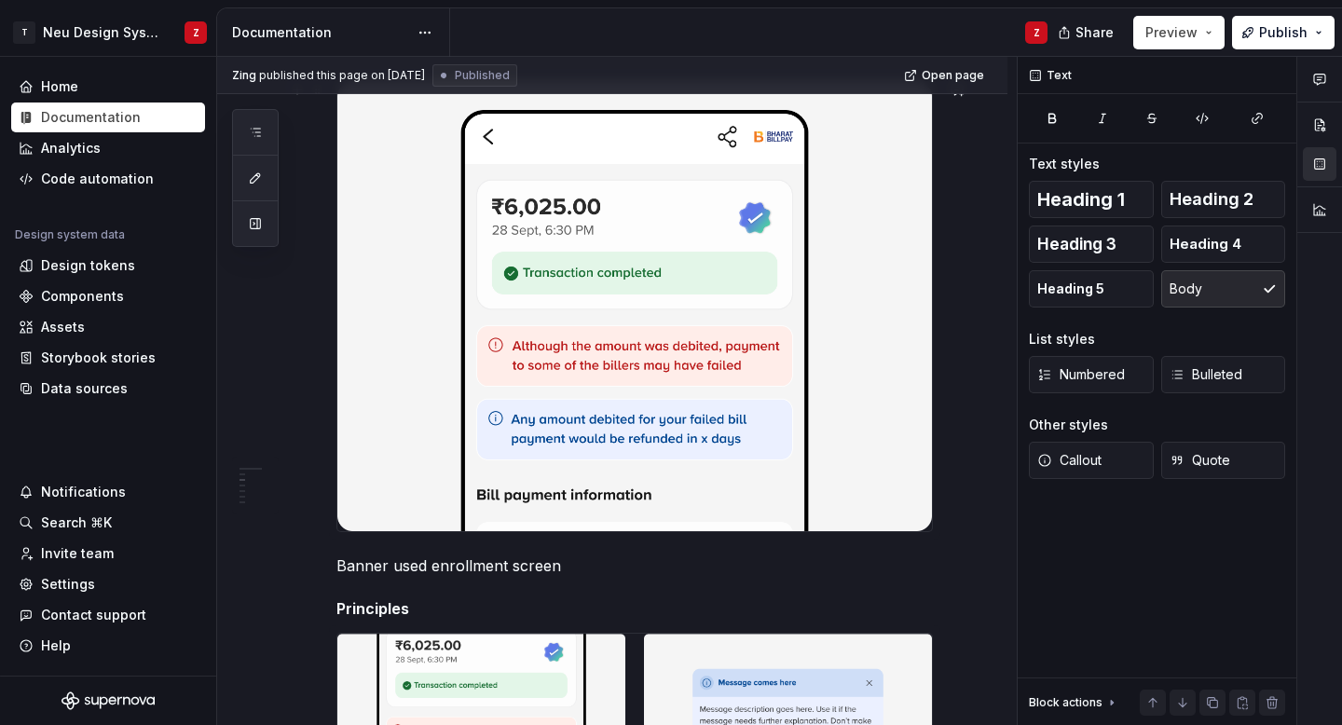
scroll to position [743, 0]
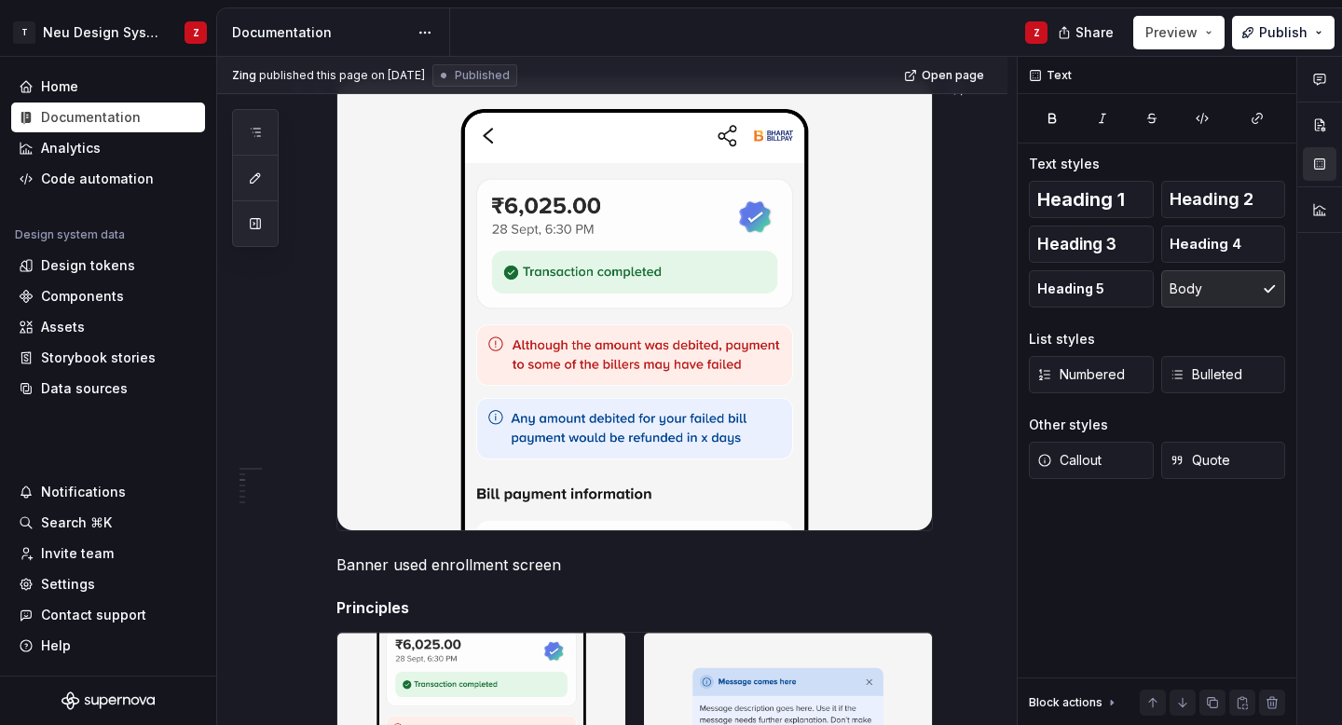
click at [712, 376] on img at bounding box center [634, 305] width 595 height 450
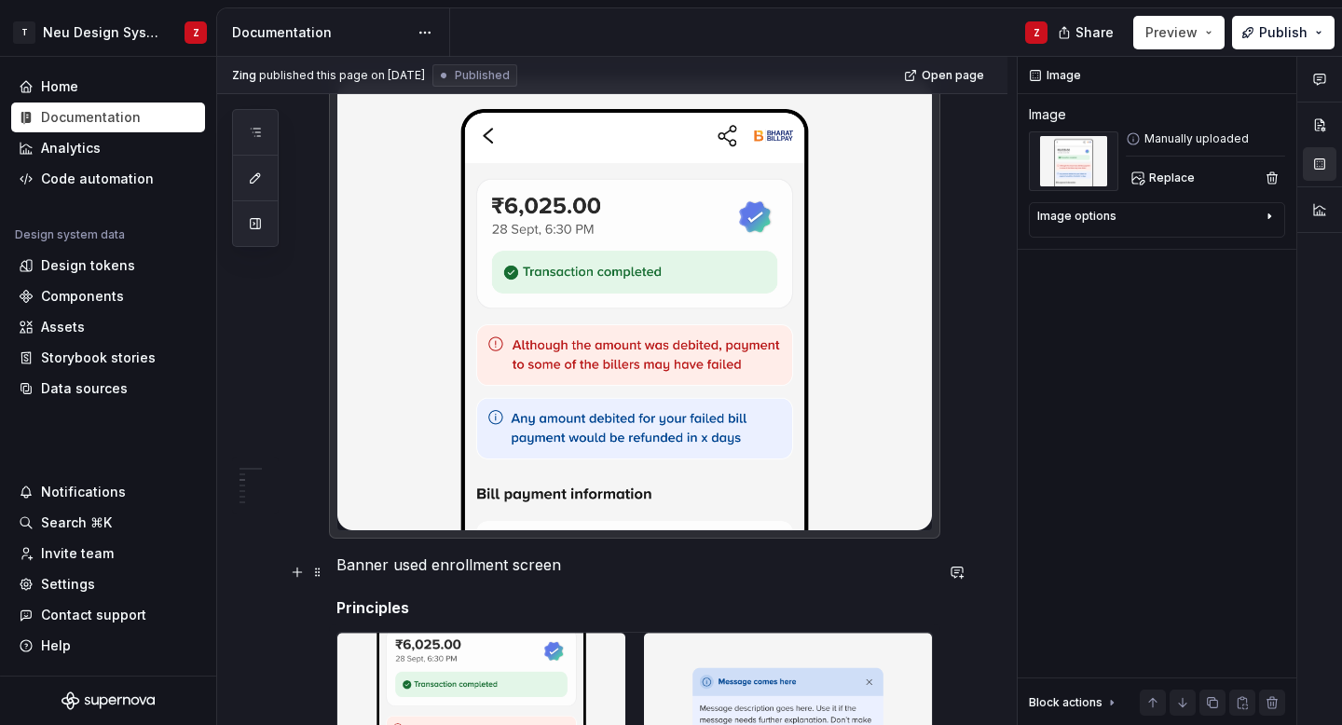
click at [440, 575] on p "Banner used enrollment screen" at bounding box center [634, 565] width 597 height 22
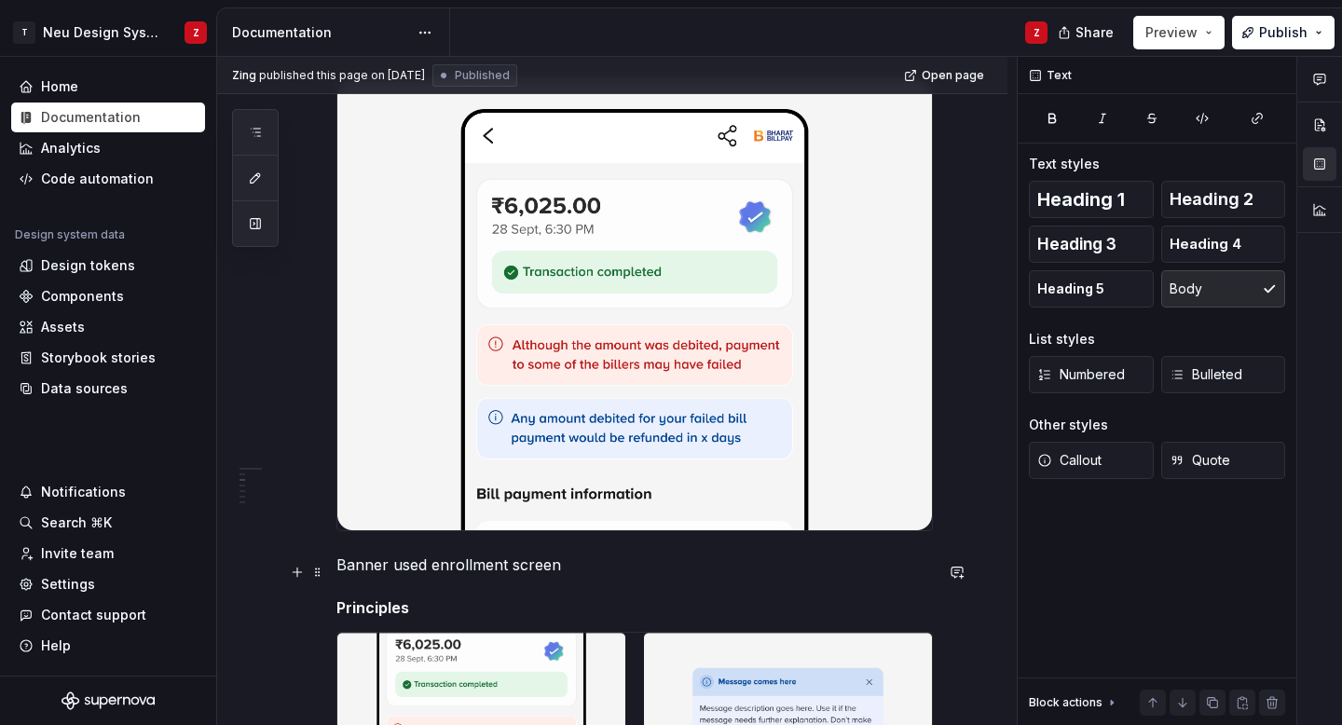
click at [440, 575] on p "Banner used enrollment screen" at bounding box center [634, 565] width 597 height 22
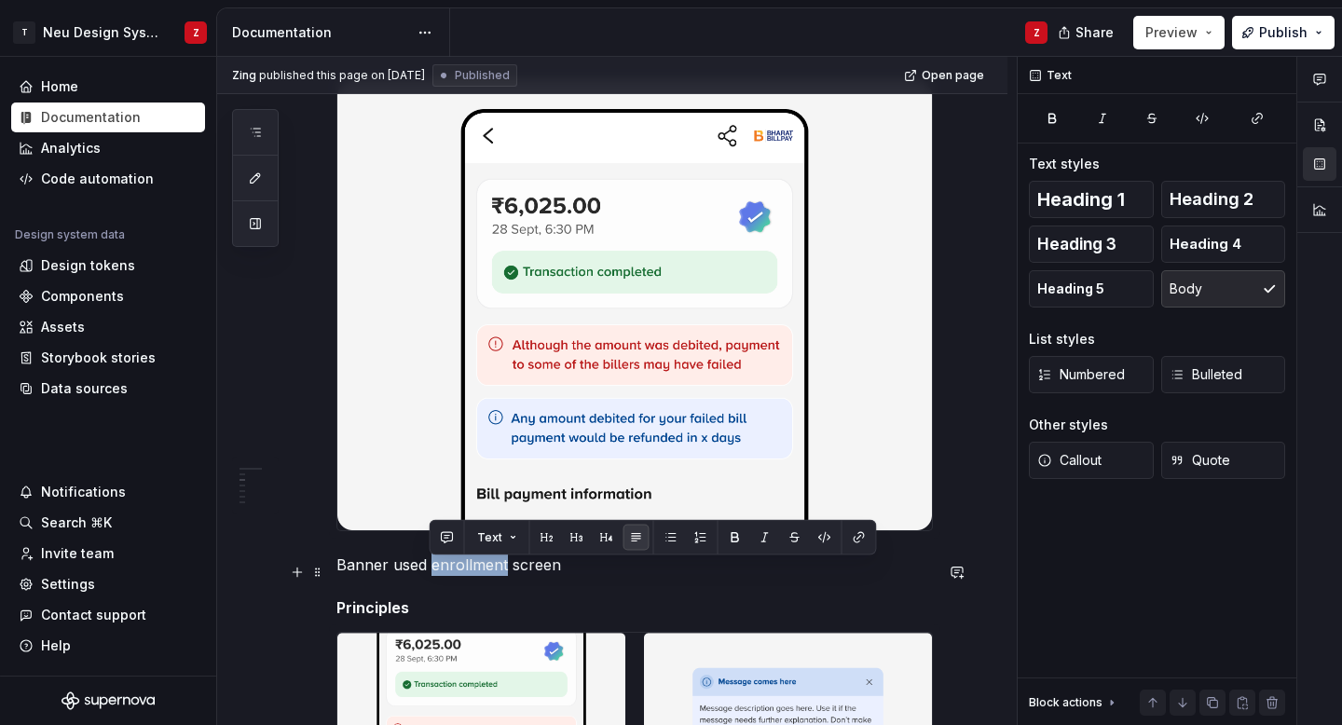
click at [440, 575] on p "Banner used enrollment screen" at bounding box center [634, 565] width 597 height 22
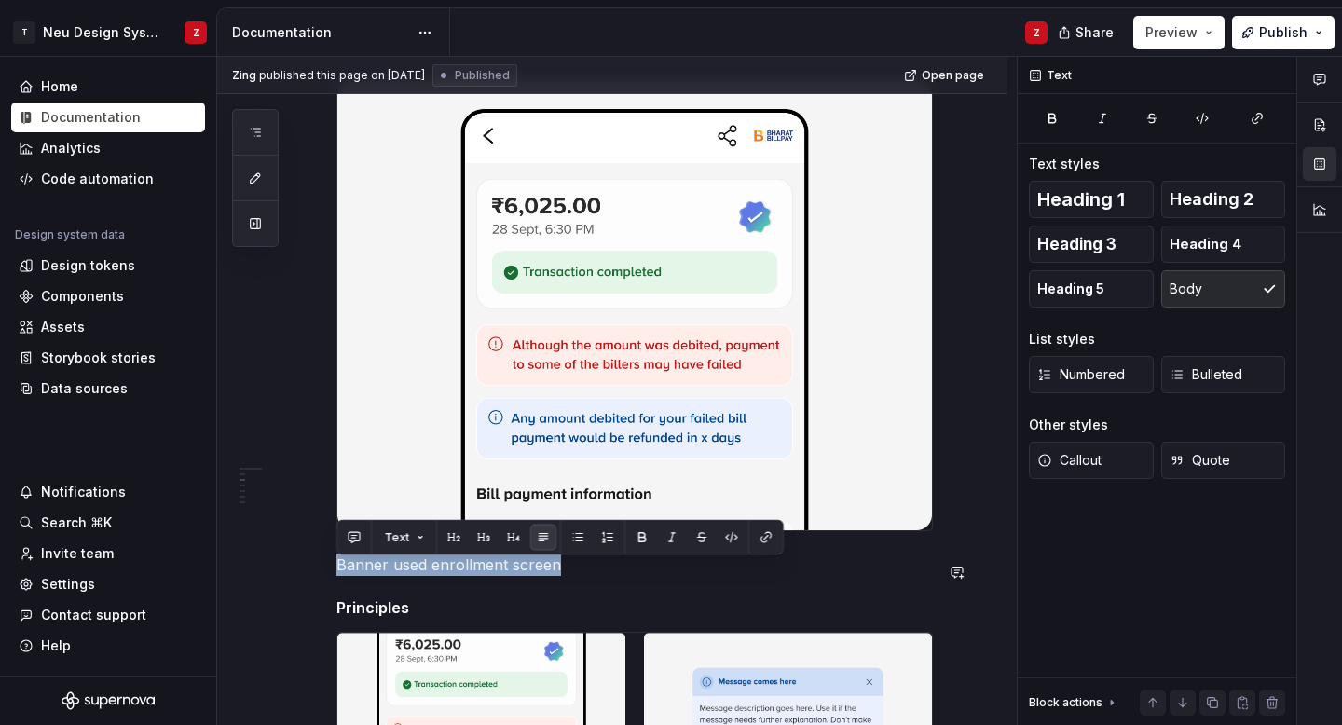
copy p "Banner used enrollment screen"
click at [595, 576] on p "Banner used enrollment screen" at bounding box center [634, 565] width 597 height 22
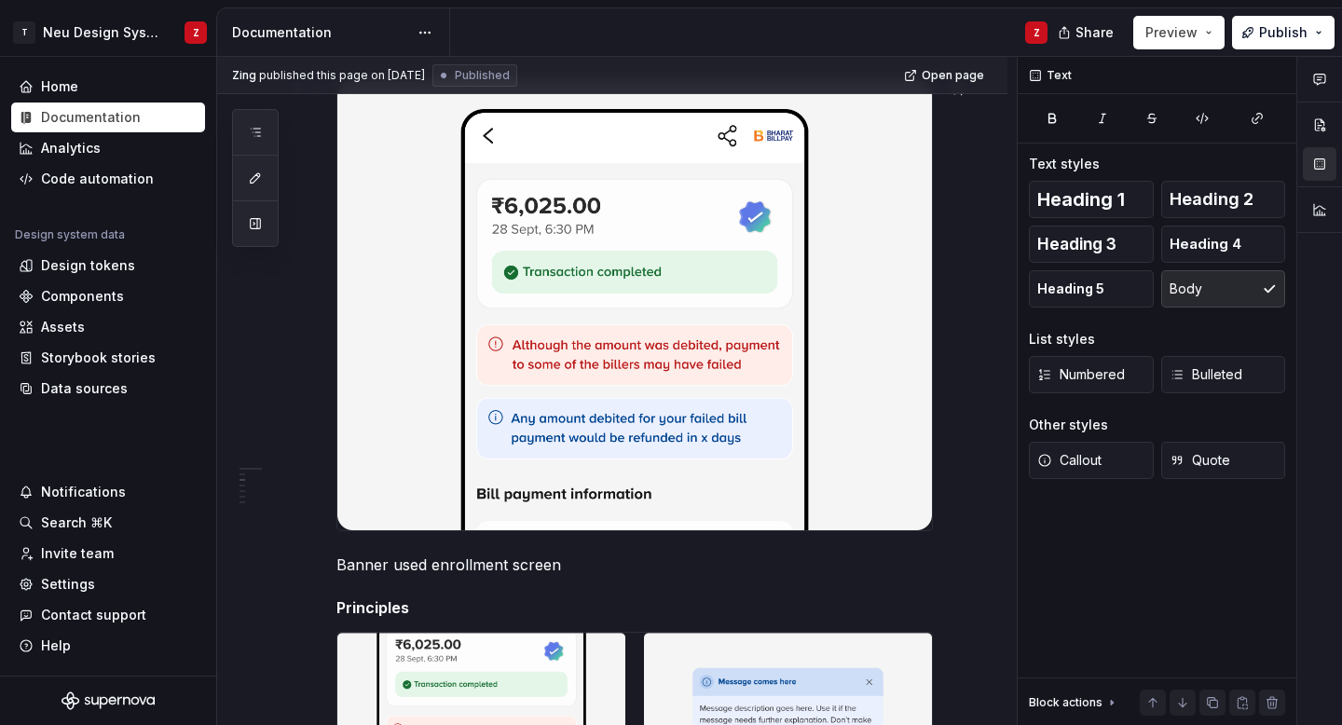
click at [592, 460] on img at bounding box center [634, 305] width 595 height 450
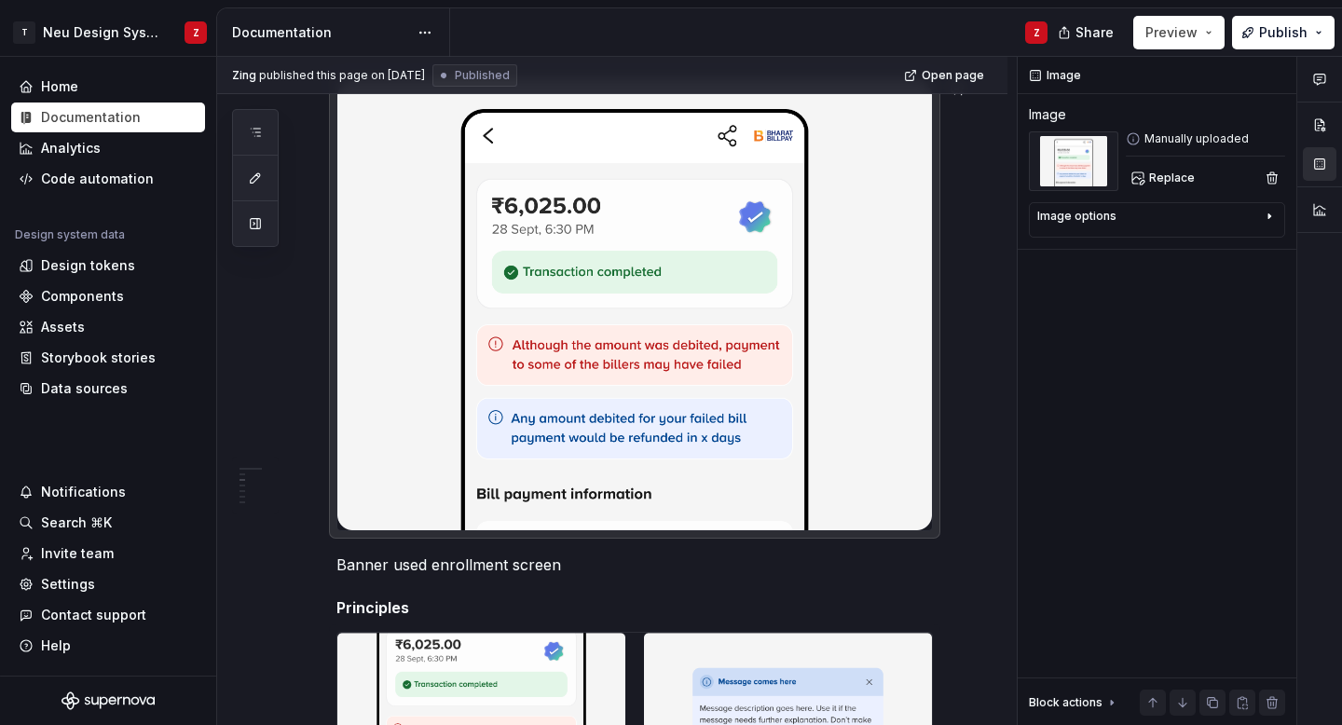
copy p "A banner displays an important, succinct message."
type textarea "*"
